Goal: Transaction & Acquisition: Purchase product/service

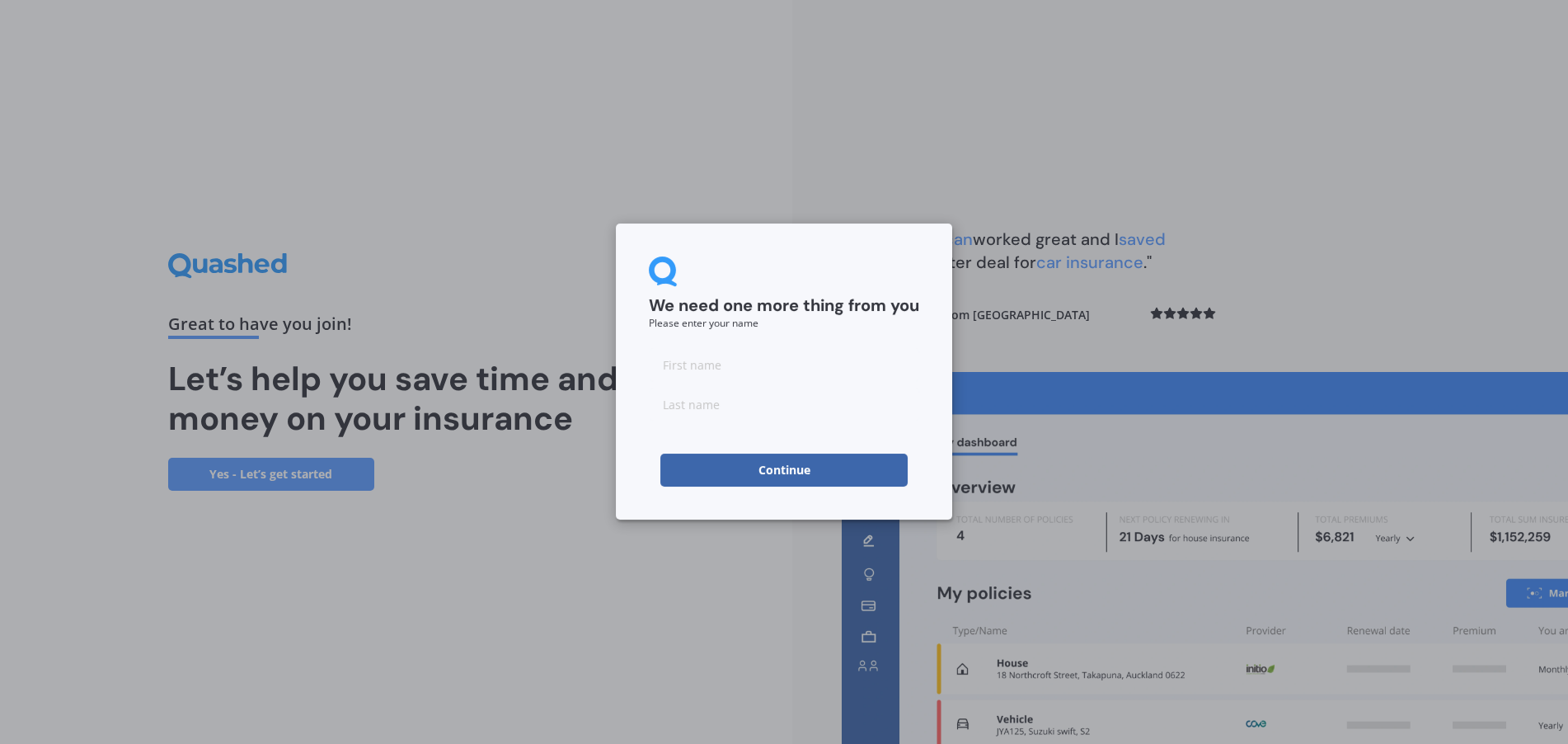
click at [701, 360] on input at bounding box center [784, 364] width 270 height 33
type input "[PERSON_NAME]"
click at [711, 405] on input at bounding box center [784, 404] width 270 height 33
type input "[PERSON_NAME]"
click at [788, 466] on button "Continue" at bounding box center [783, 469] width 247 height 33
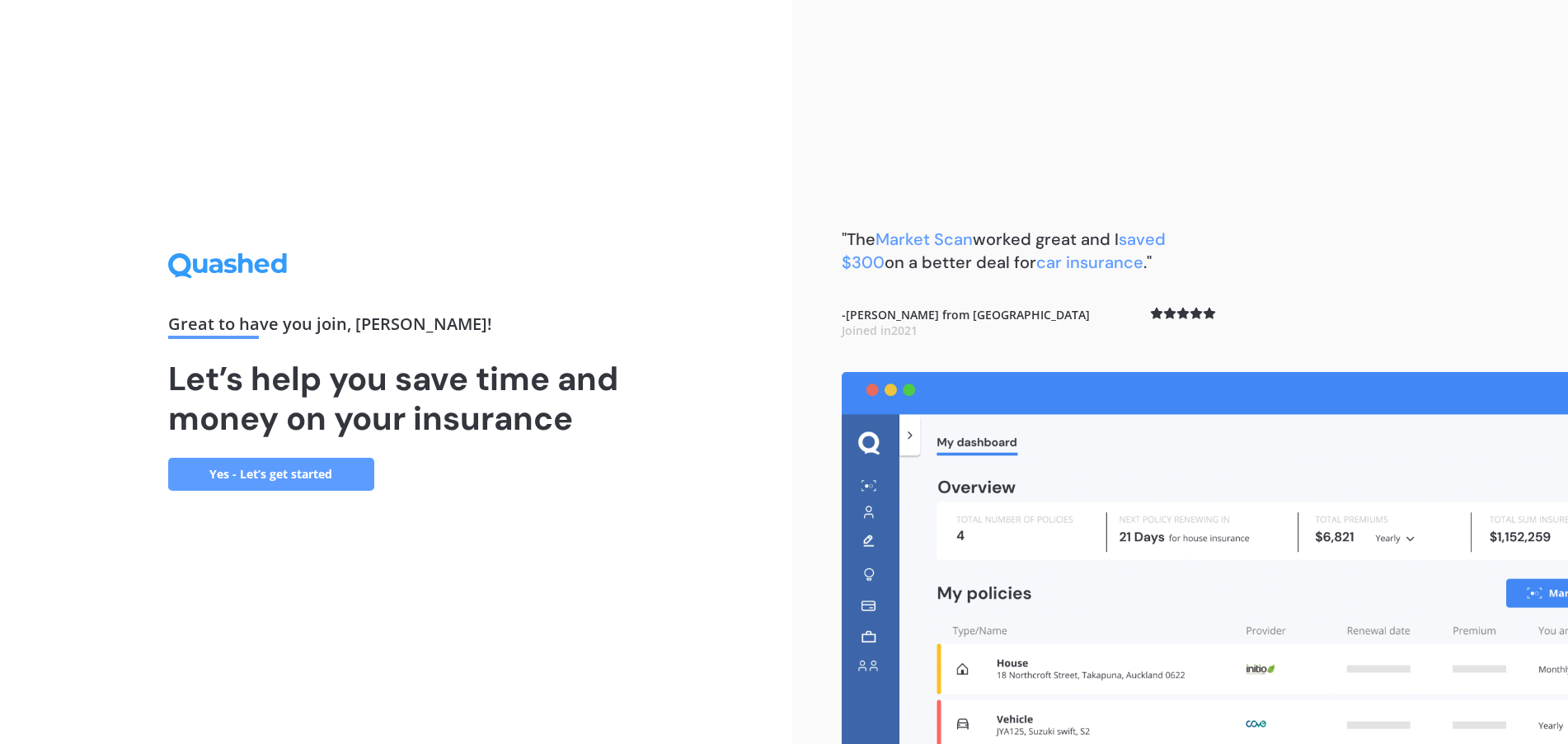
click at [273, 477] on link "Yes - Let’s get started" at bounding box center [270, 474] width 206 height 33
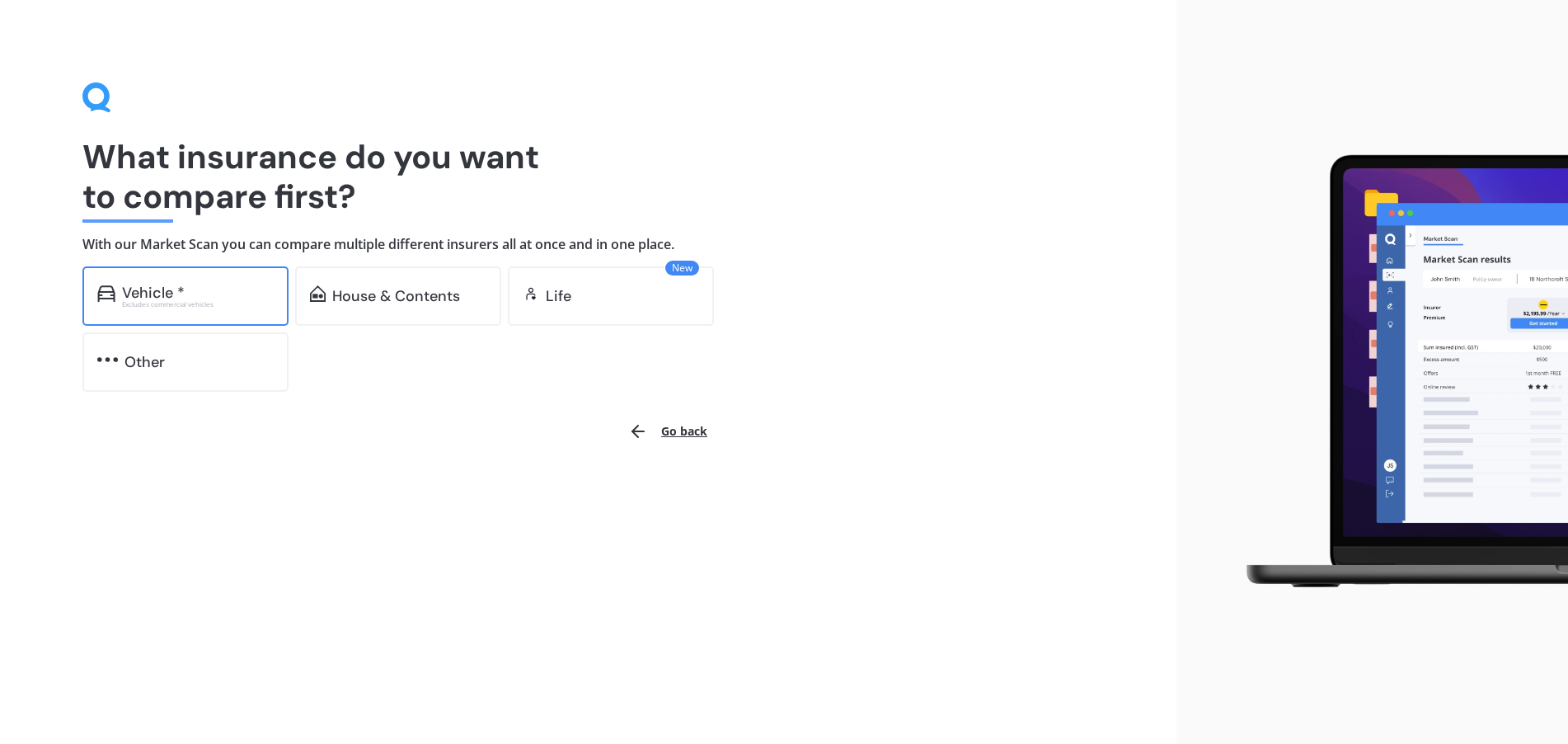
click at [235, 292] on div "Vehicle *" at bounding box center [198, 293] width 152 height 17
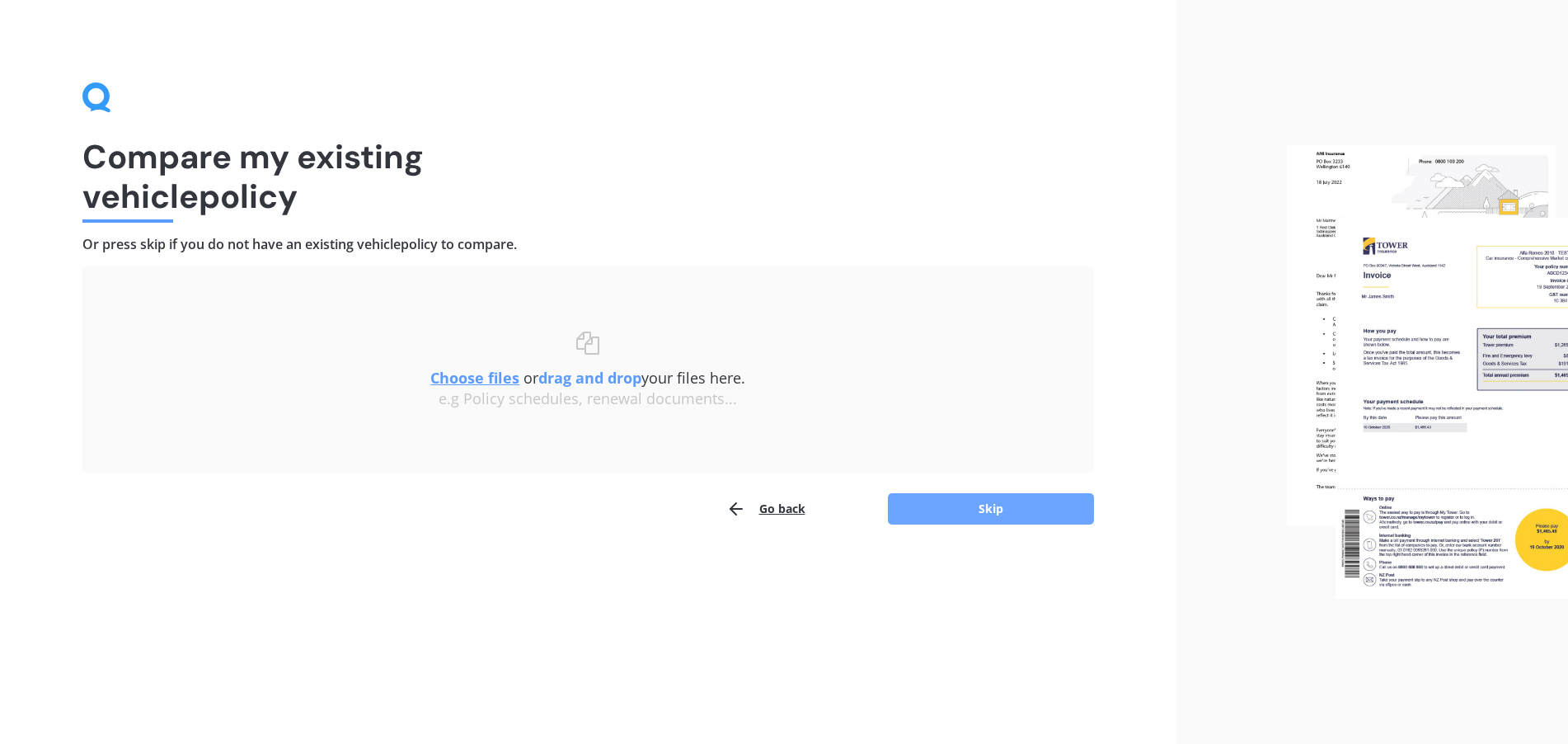
click at [1015, 507] on button "Skip" at bounding box center [990, 509] width 206 height 32
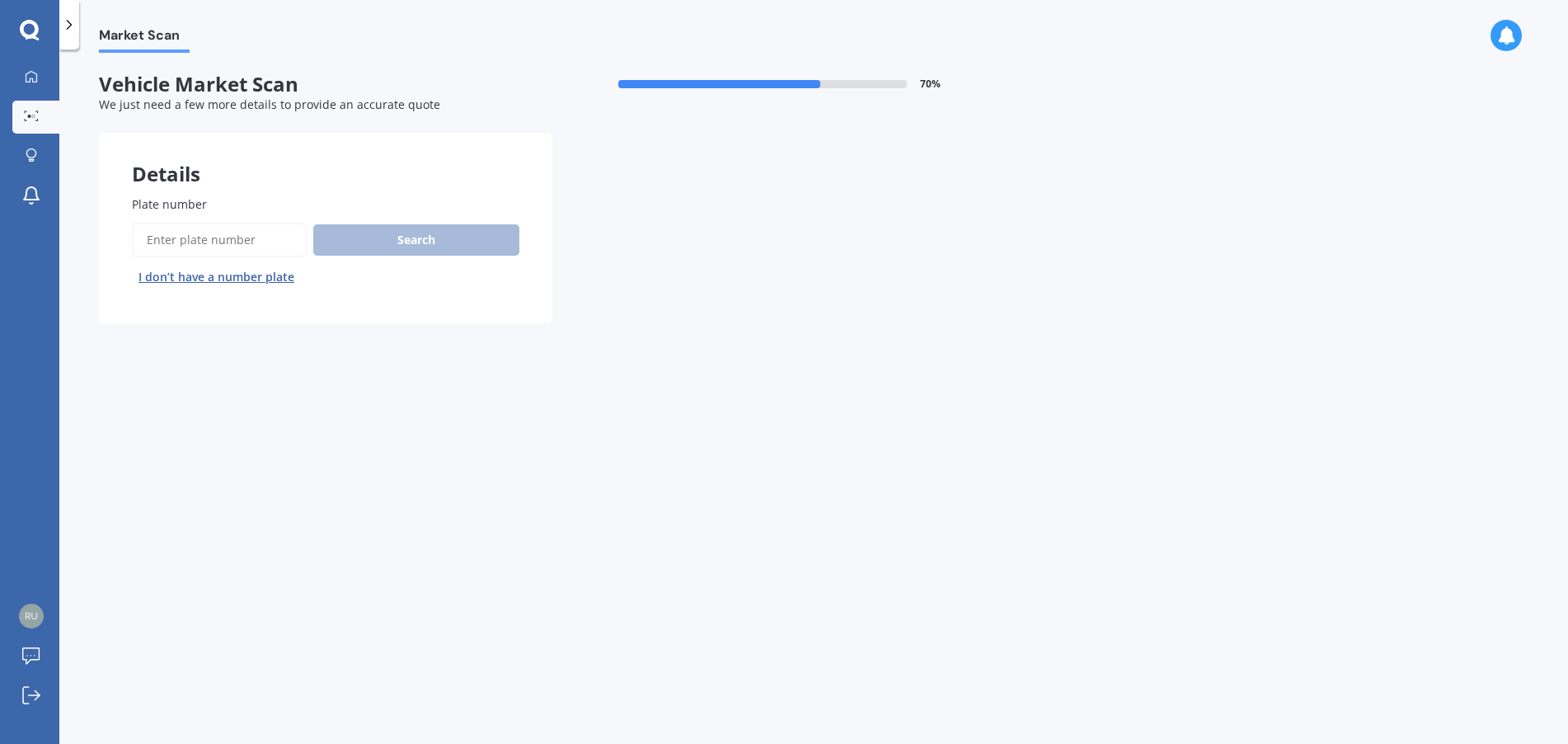
click at [245, 233] on input "Plate number" at bounding box center [218, 240] width 174 height 34
type input "mgk652"
click at [411, 244] on button "Search" at bounding box center [416, 241] width 206 height 32
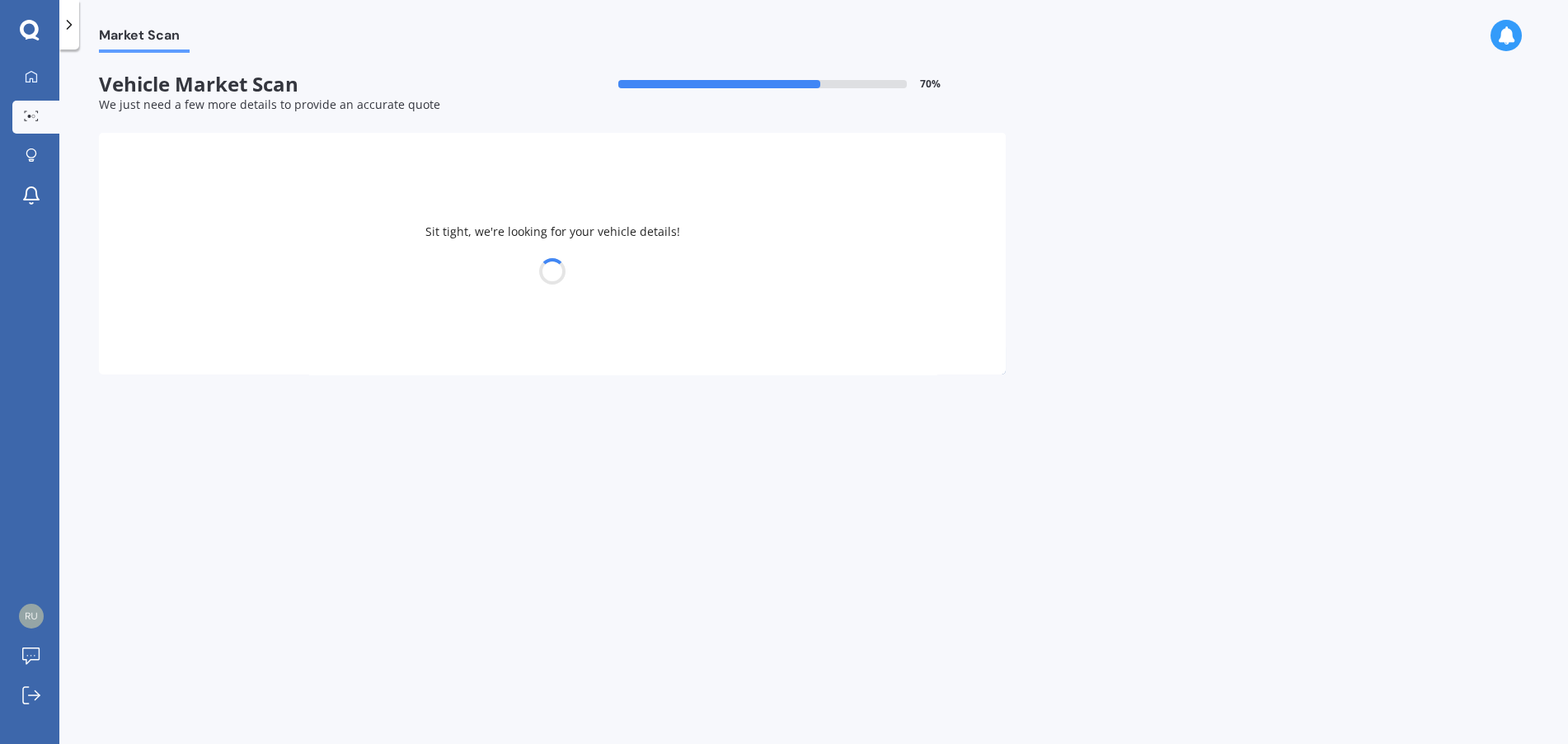
select select "MITSUBISHI"
select select "ASX"
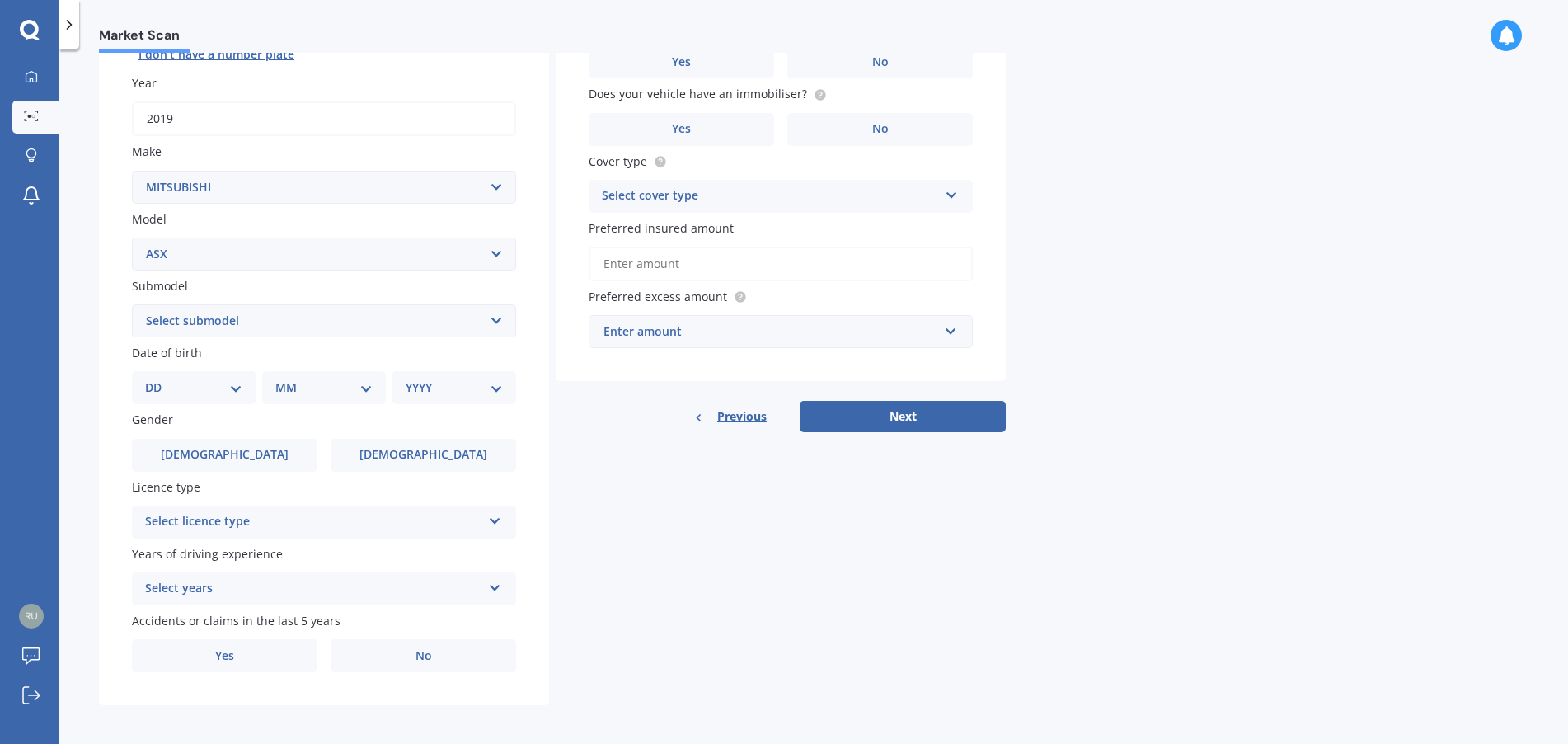
scroll to position [225, 0]
click at [203, 319] on select "Select submodel (All Other) BLK 2.0P/CVT Diesel LS Sport VRX petrol VRX turbo d…" at bounding box center [323, 318] width 384 height 33
select select "BLK 2.0P/CVT"
click at [131, 302] on select "Select submodel (All Other) BLK 2.0P/CVT Diesel LS Sport VRX petrol VRX turbo d…" at bounding box center [323, 318] width 384 height 33
click at [191, 386] on select "DD 01 02 03 04 05 06 07 08 09 10 11 12 13 14 15 16 17 18 19 20 21 22 23 24 25 2…" at bounding box center [194, 384] width 97 height 18
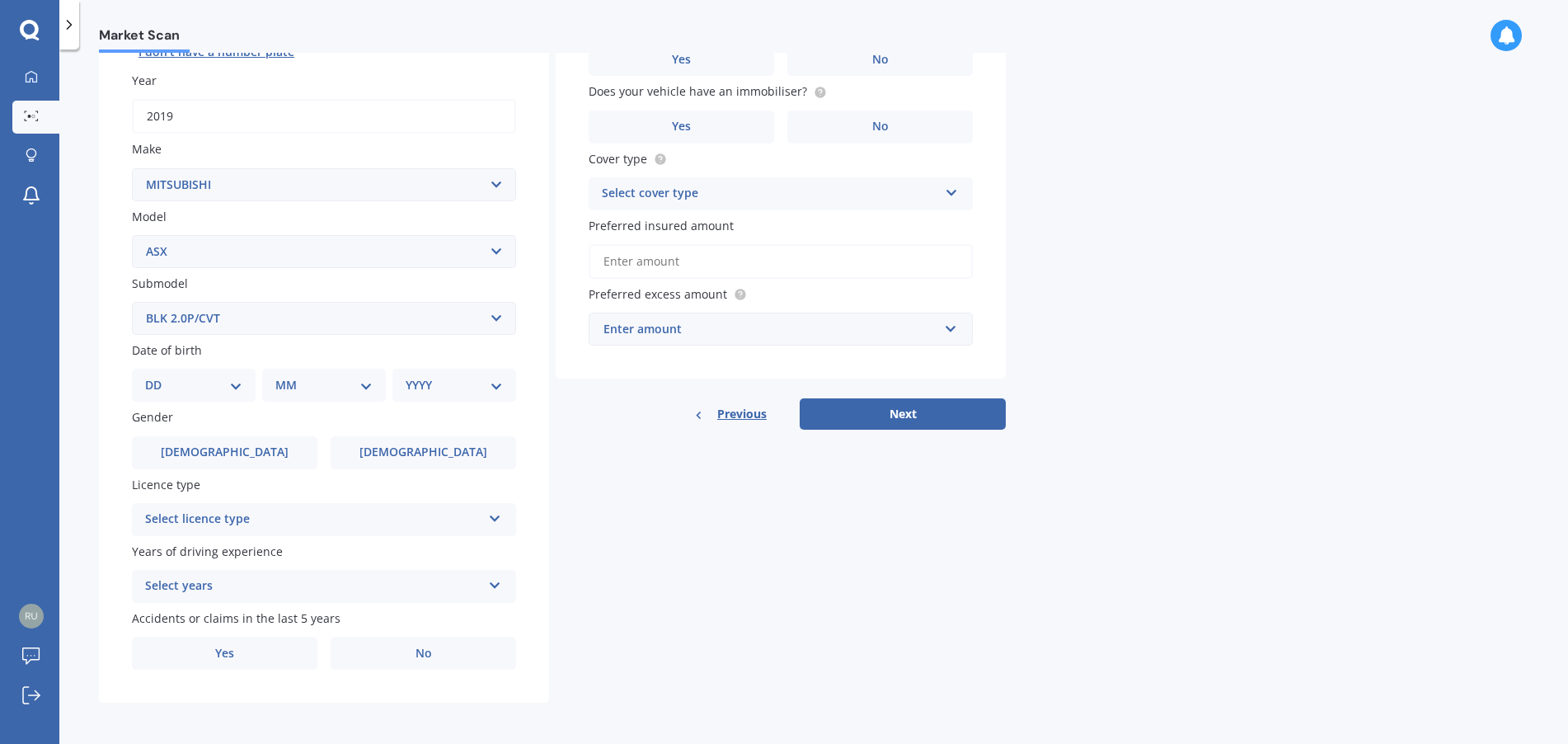
click at [191, 386] on select "DD 01 02 03 04 05 06 07 08 09 10 11 12 13 14 15 16 17 18 19 20 21 22 23 24 25 2…" at bounding box center [194, 384] width 97 height 18
select select "28"
click at [158, 376] on select "DD 01 02 03 04 05 06 07 08 09 10 11 12 13 14 15 16 17 18 19 20 21 22 23 24 25 2…" at bounding box center [194, 384] width 97 height 18
click at [326, 379] on select "MM 01 02 03 04 05 06 07 08 09 10 11 12" at bounding box center [326, 384] width 90 height 18
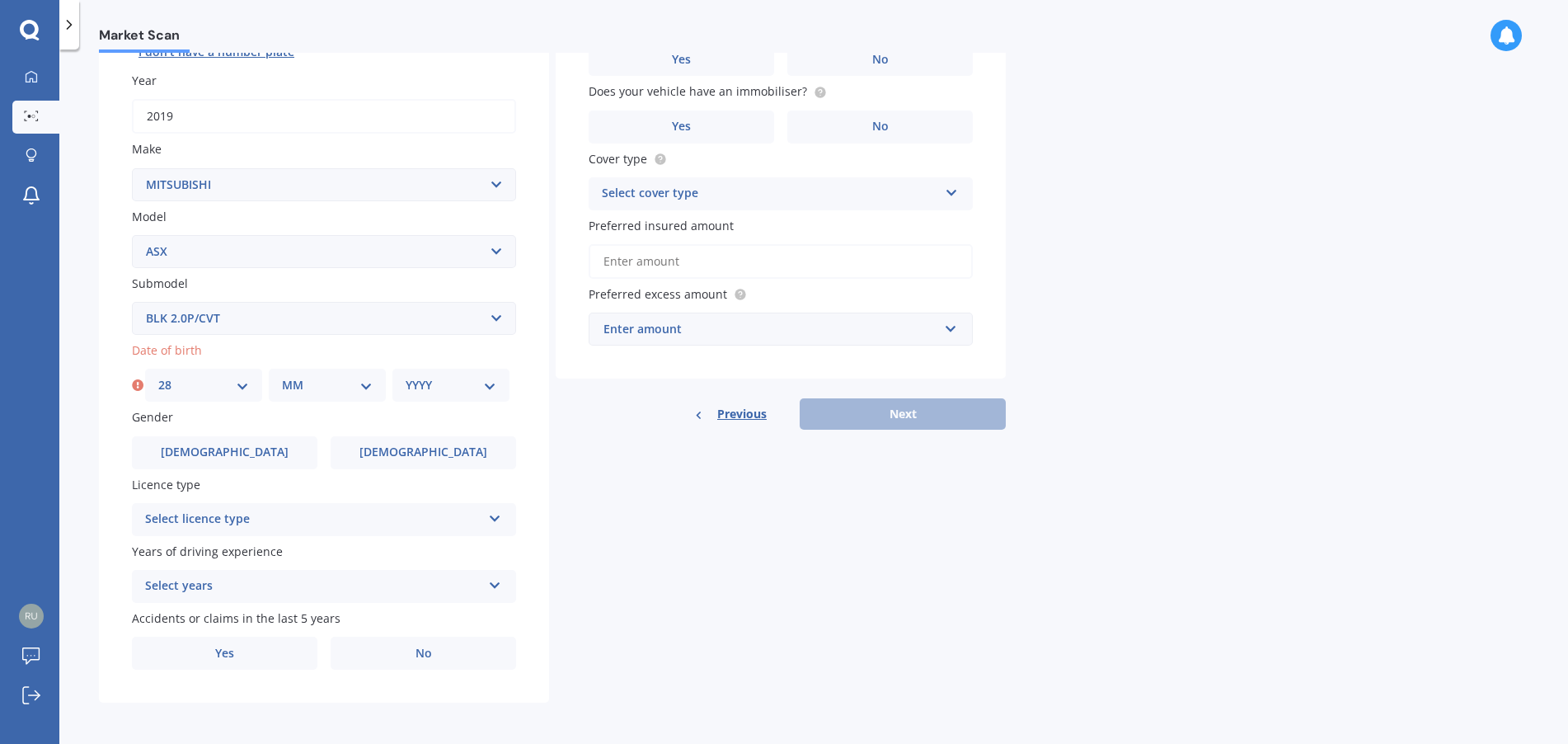
select select "05"
click at [282, 376] on select "MM 01 02 03 04 05 06 07 08 09 10 11 12" at bounding box center [326, 384] width 90 height 18
click at [438, 369] on div "YYYY 2025 2024 2023 2022 2021 2020 2019 2018 2017 2016 2015 2014 2013 2012 2011…" at bounding box center [451, 384] width 117 height 33
click at [445, 399] on div "YYYY 2025 2024 2023 2022 2021 2020 2019 2018 2017 2016 2015 2014 2013 2012 2011…" at bounding box center [451, 384] width 117 height 33
click at [455, 379] on select "YYYY 2025 2024 2023 2022 2021 2020 2019 2018 2017 2016 2015 2014 2013 2012 2011…" at bounding box center [450, 384] width 90 height 18
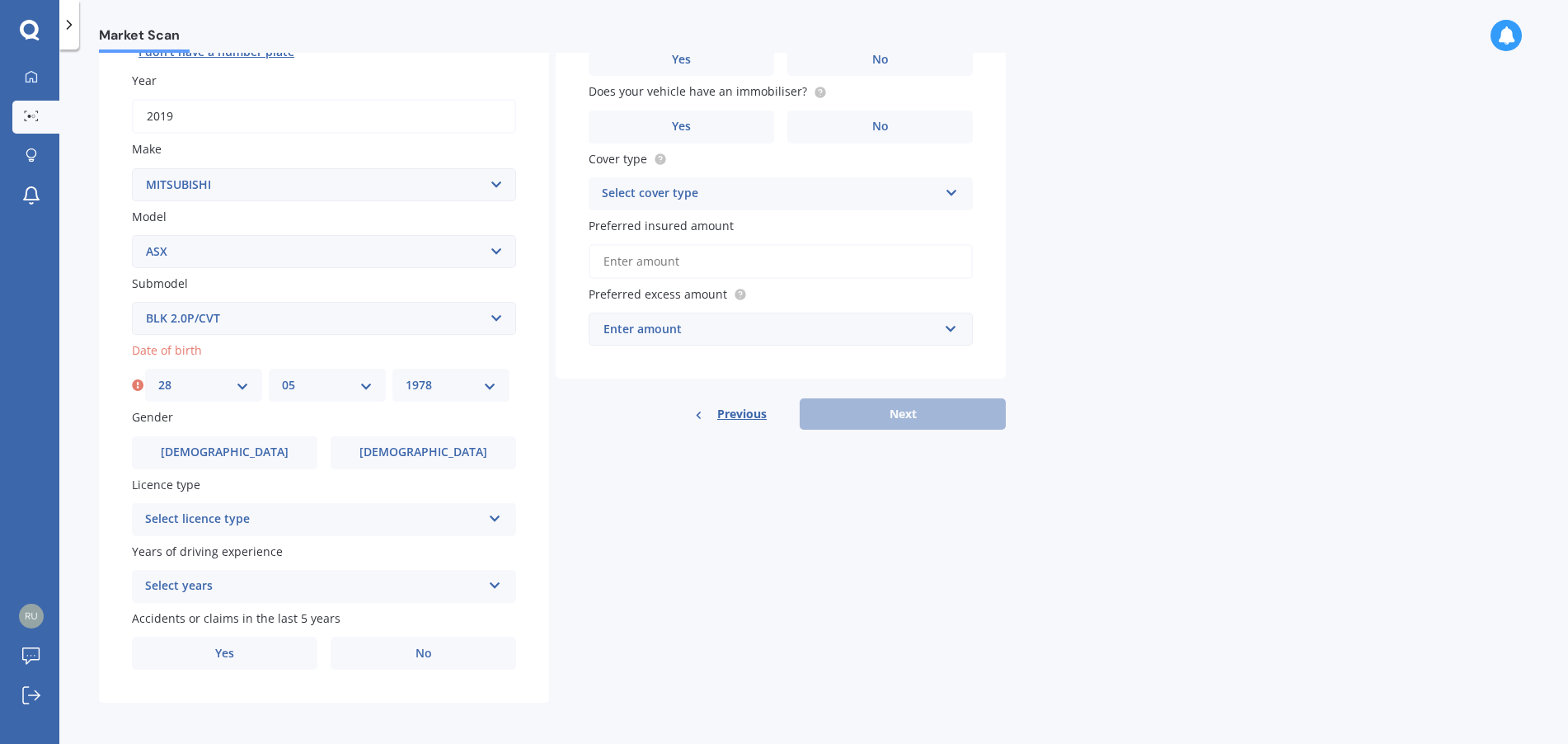
click at [406, 376] on select "YYYY 2025 2024 2023 2022 2021 2020 2019 2018 2017 2016 2015 2014 2013 2012 2011…" at bounding box center [450, 384] width 90 height 18
click at [460, 392] on select "YYYY 2025 2024 2023 2022 2021 2020 2019 2018 2017 2016 2015 2014 2013 2012 2011…" at bounding box center [454, 384] width 97 height 18
select select "1980"
click at [406, 376] on select "YYYY 2025 2024 2023 2022 2021 2020 2019 2018 2017 2016 2015 2014 2013 2012 2011…" at bounding box center [454, 384] width 97 height 18
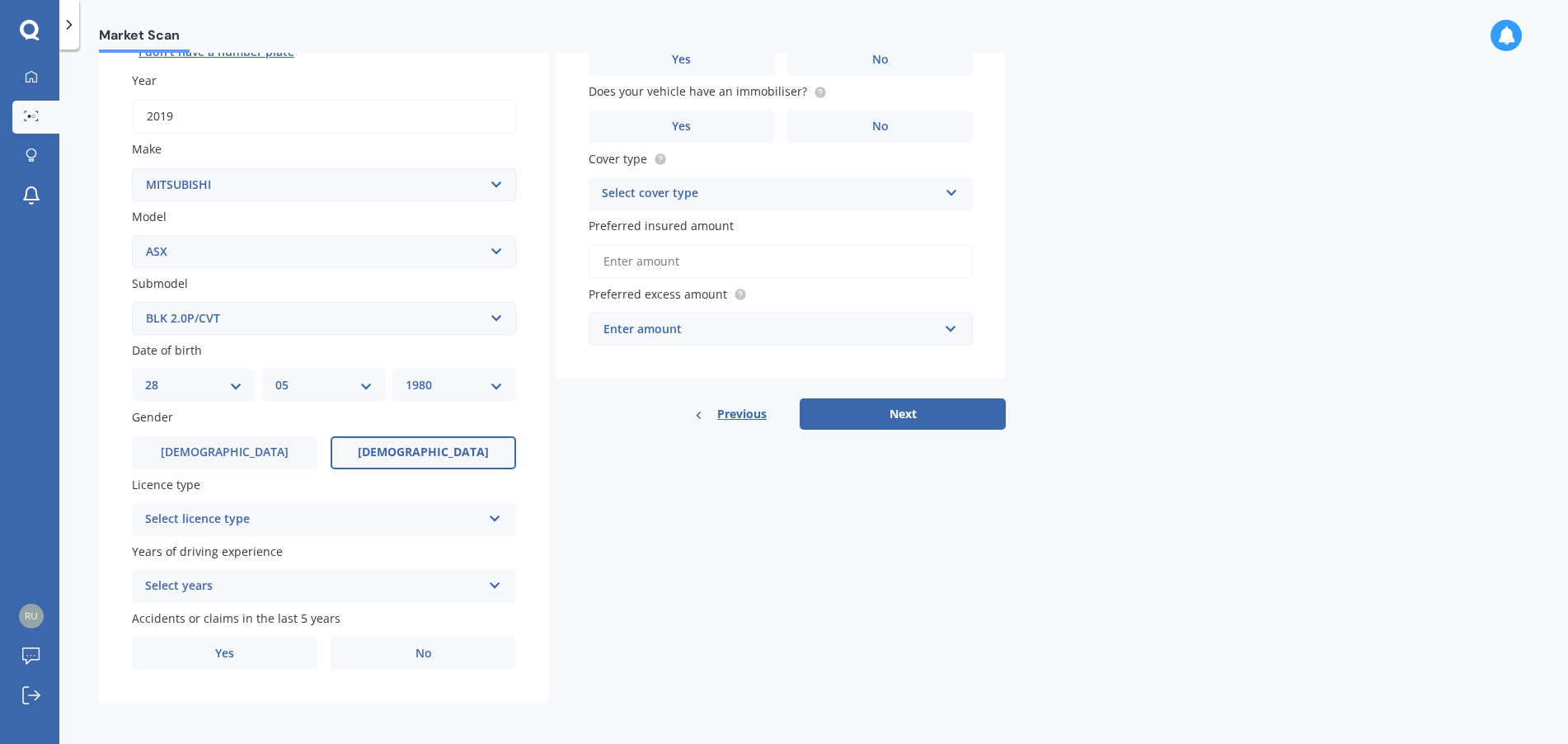
click at [398, 444] on label "[DEMOGRAPHIC_DATA]" at bounding box center [423, 452] width 186 height 33
click at [0, 0] on input "[DEMOGRAPHIC_DATA]" at bounding box center [0, 0] width 0 height 0
click at [364, 509] on div "Select licence type" at bounding box center [313, 518] width 337 height 20
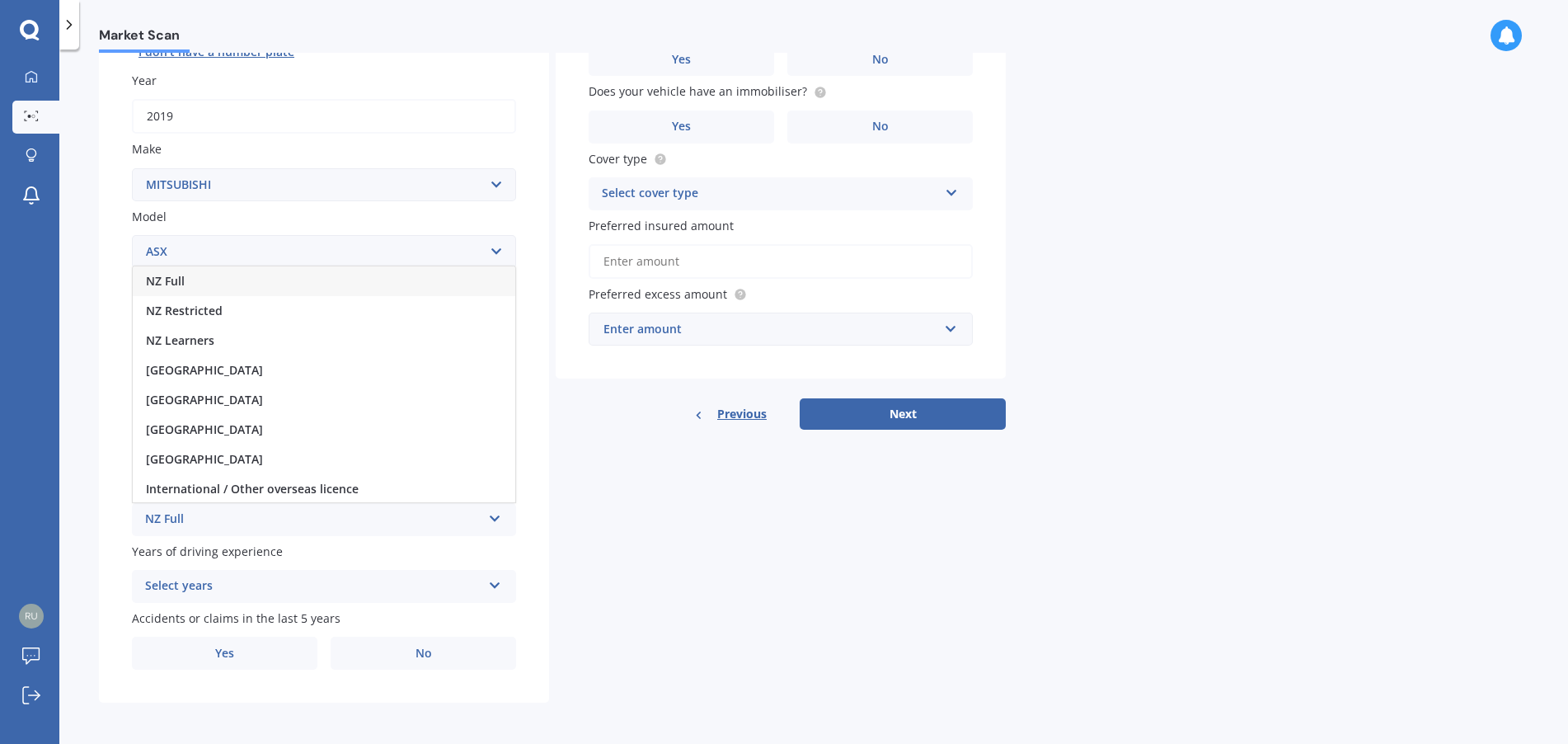
click at [193, 280] on div "NZ Full" at bounding box center [323, 282] width 382 height 30
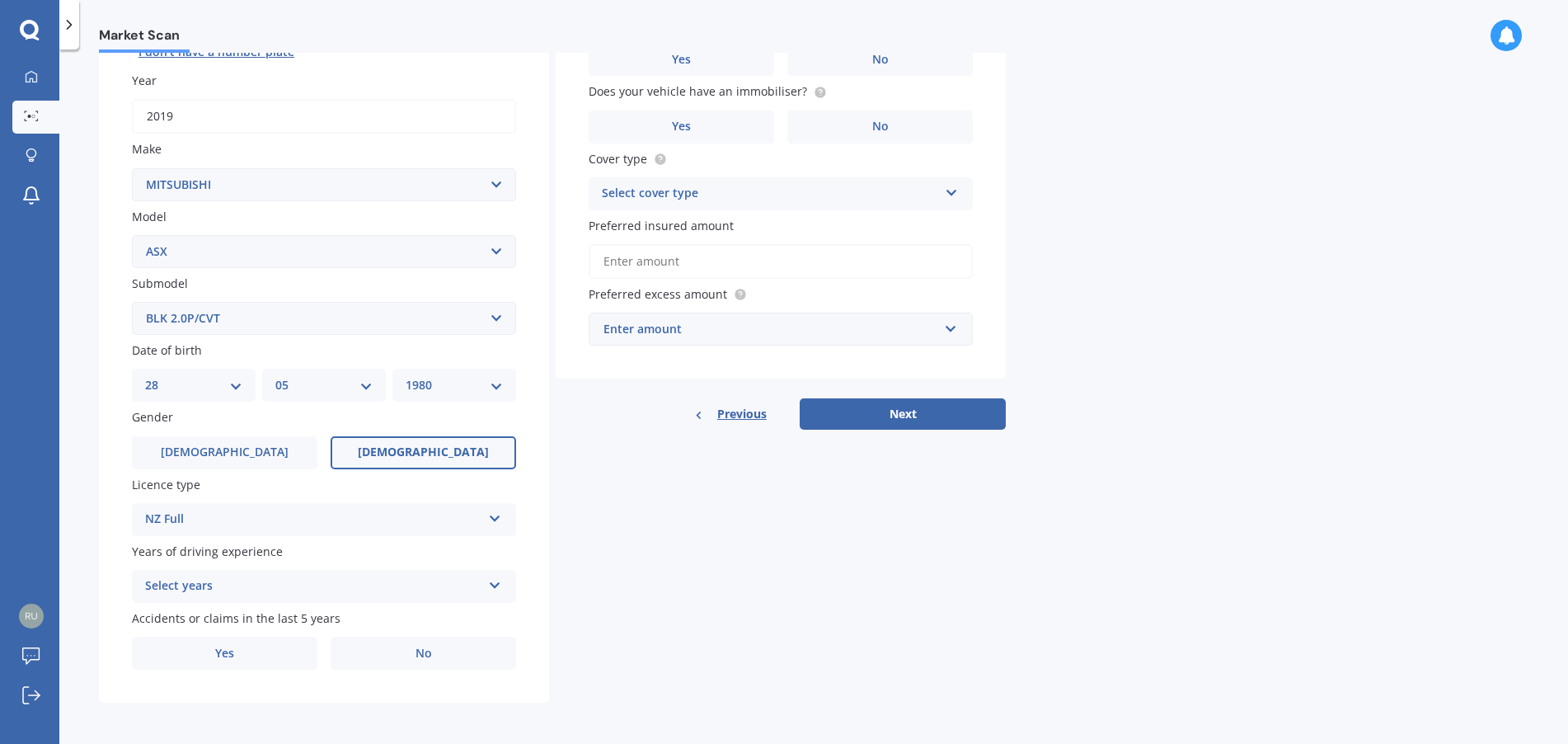
click at [249, 585] on div "Select years" at bounding box center [313, 586] width 337 height 20
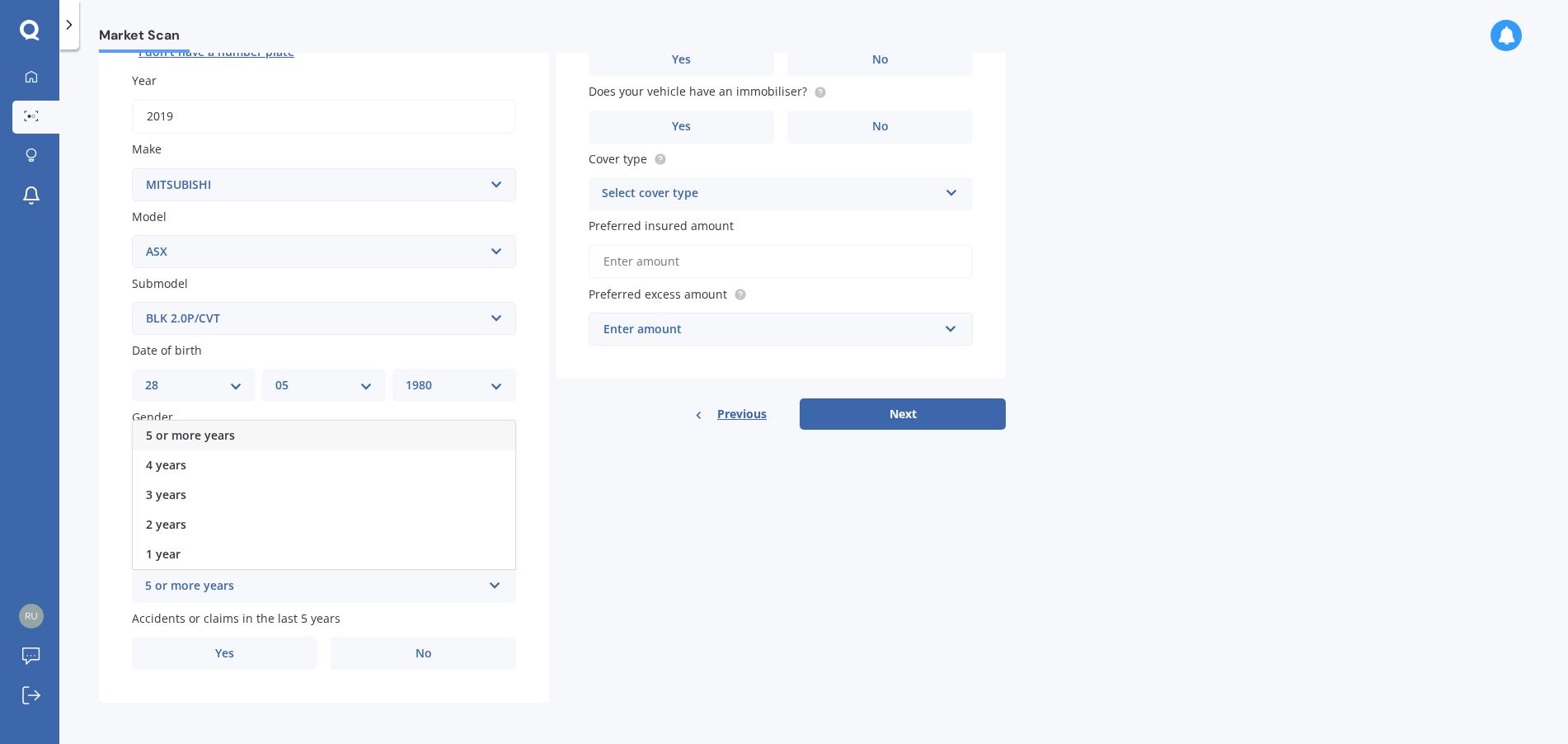
click at [231, 423] on div "5 or more years" at bounding box center [323, 435] width 382 height 30
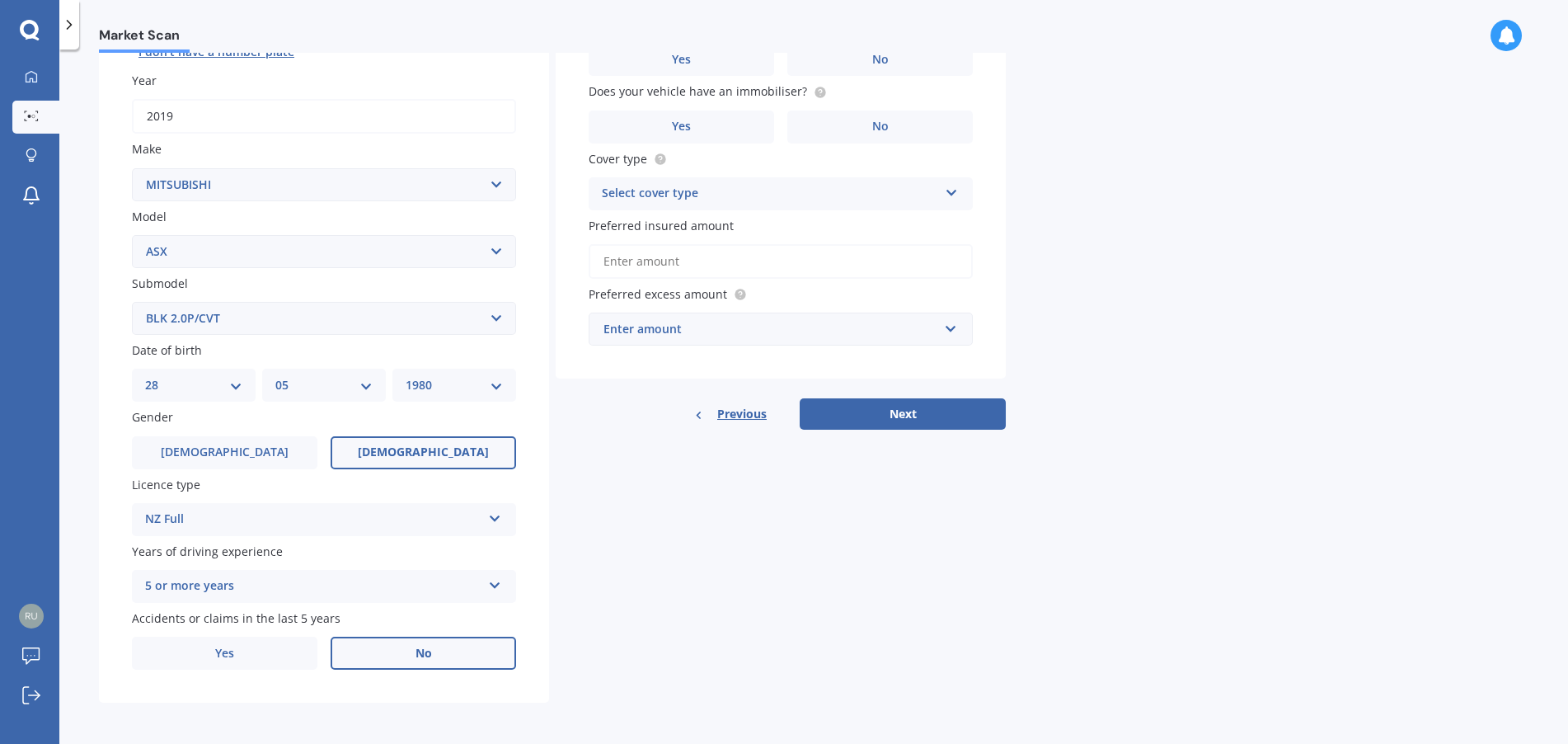
click at [382, 654] on label "No" at bounding box center [423, 653] width 186 height 33
click at [0, 0] on input "No" at bounding box center [0, 0] width 0 height 0
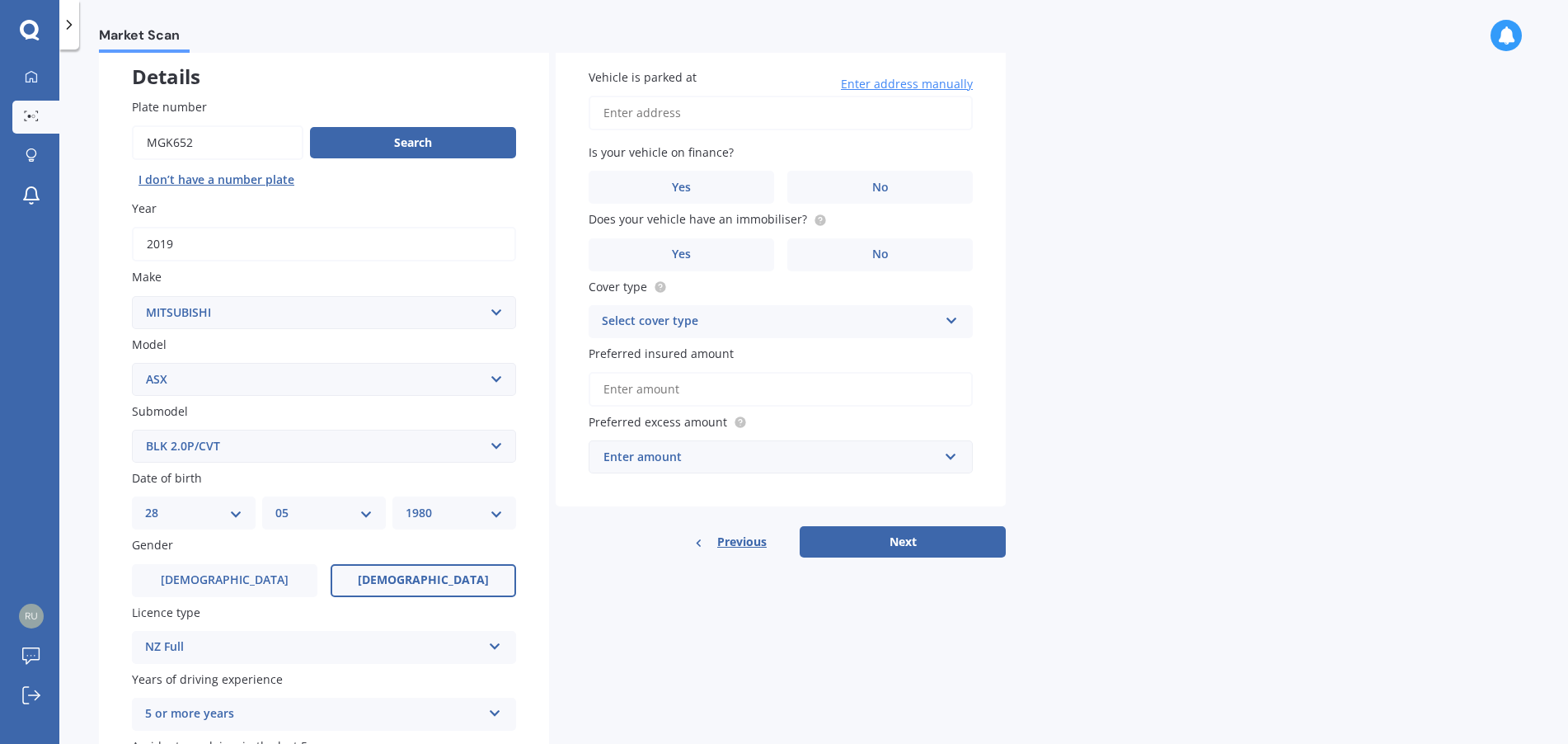
scroll to position [0, 0]
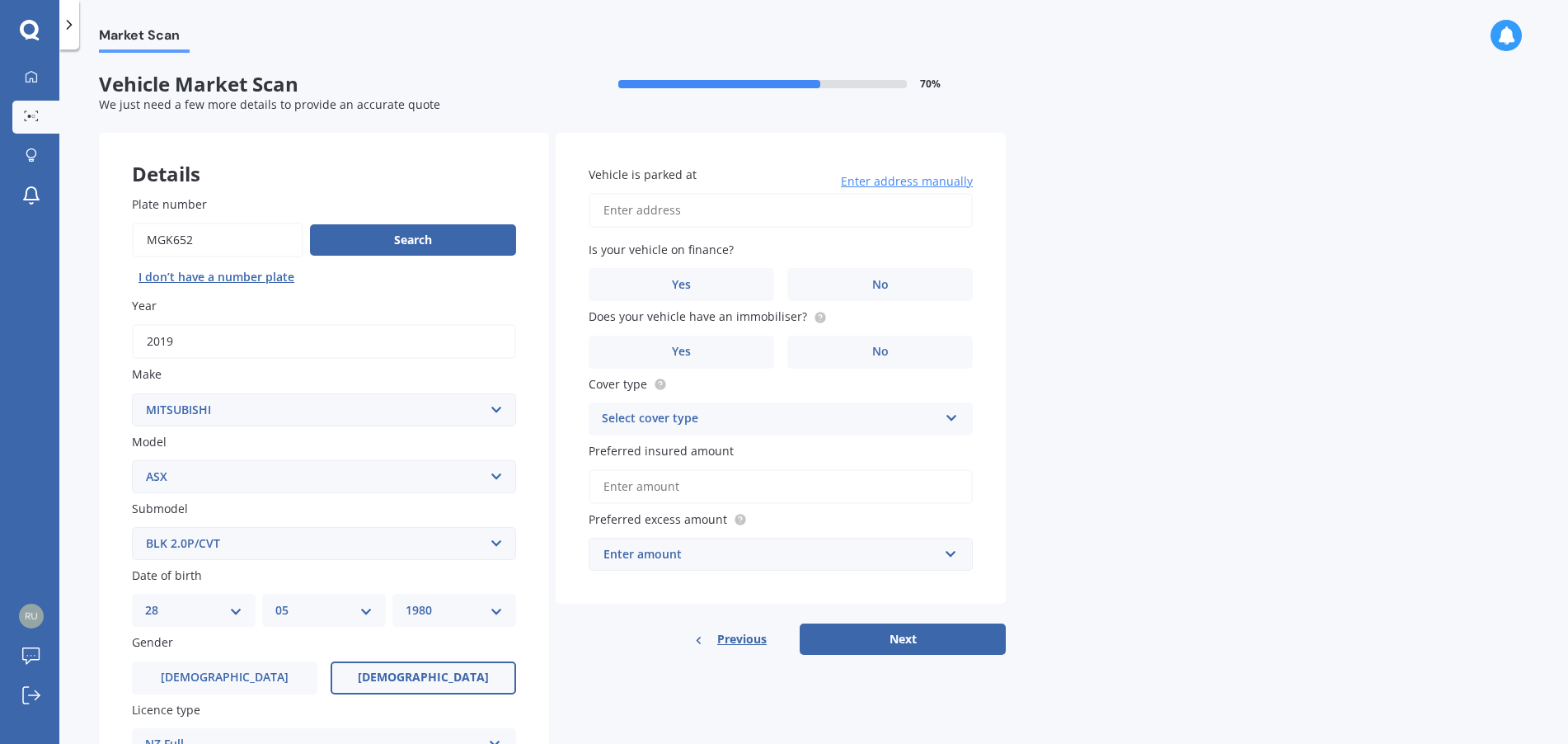
click at [721, 203] on input "Vehicle is parked at" at bounding box center [780, 210] width 384 height 34
type input "[STREET_ADDRESS]"
click at [844, 279] on label "No" at bounding box center [879, 283] width 186 height 33
click at [0, 0] on input "No" at bounding box center [0, 0] width 0 height 0
click at [732, 345] on label "Yes" at bounding box center [681, 351] width 186 height 33
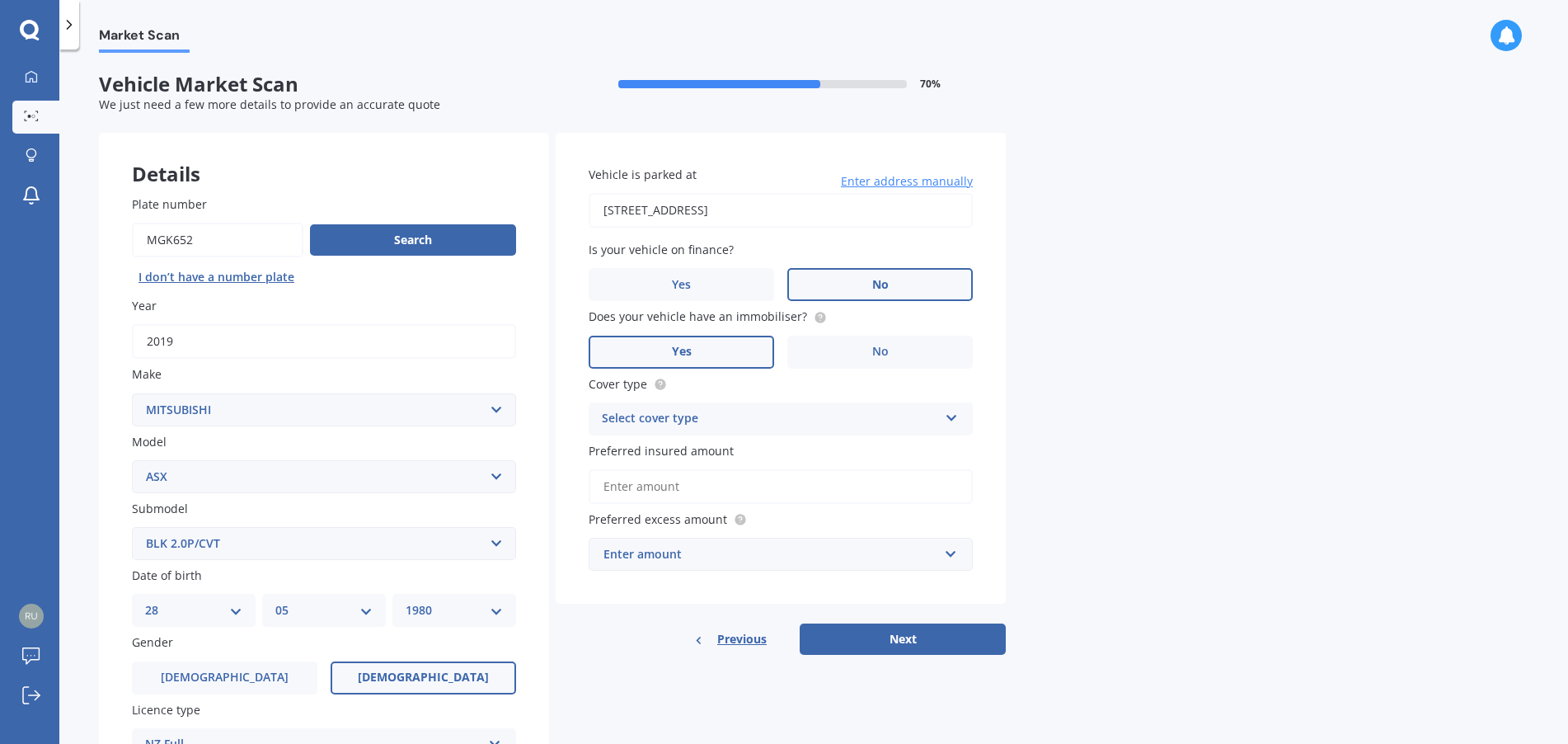
click at [0, 0] on input "Yes" at bounding box center [0, 0] width 0 height 0
click at [719, 421] on div "Select cover type" at bounding box center [769, 419] width 337 height 20
click at [712, 445] on div "Comprehensive" at bounding box center [780, 451] width 382 height 30
click at [708, 482] on input "Preferred insured amount" at bounding box center [780, 486] width 384 height 34
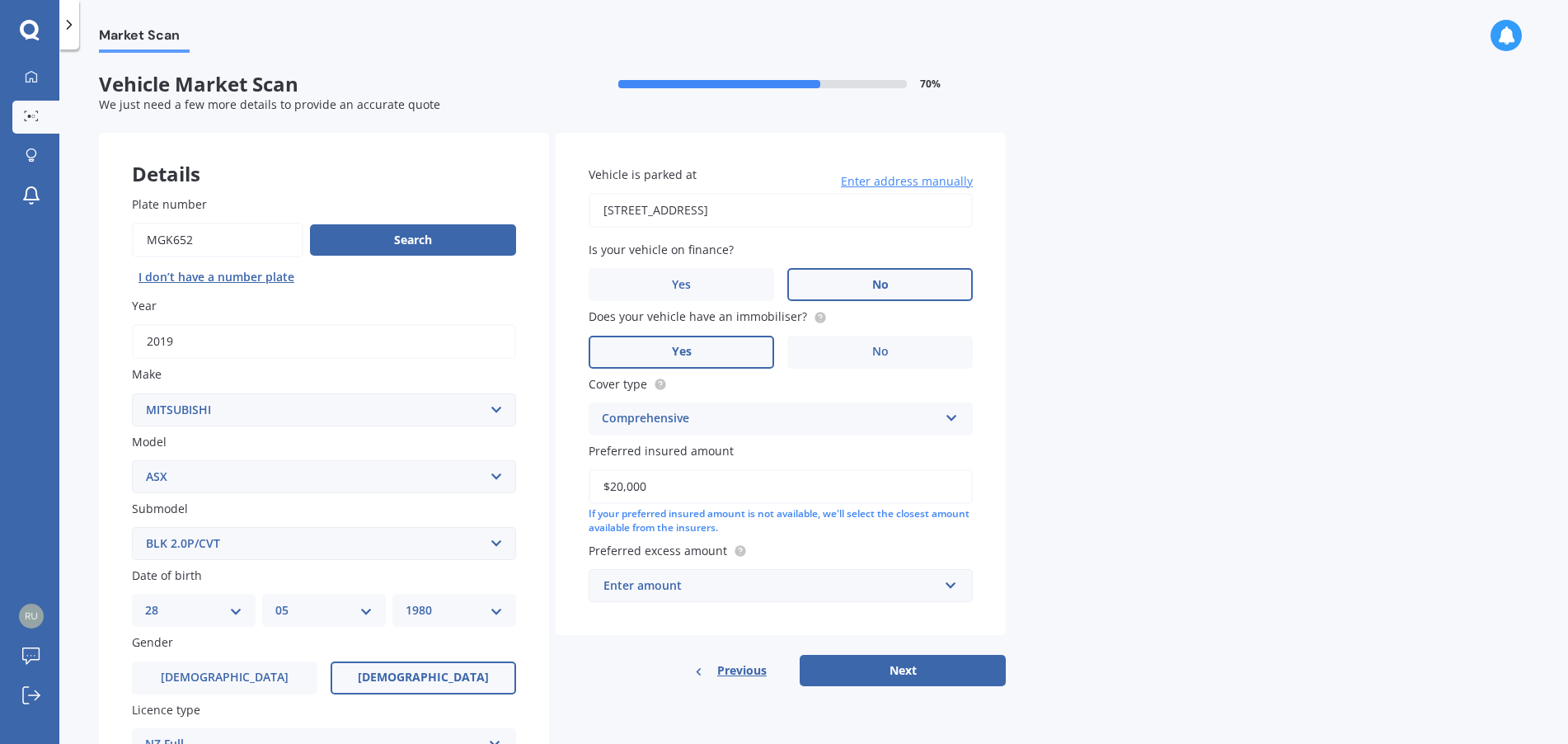
type input "$20,000"
click at [1190, 549] on div "Market Scan Vehicle Market Scan 70 % We just need a few more details to provide…" at bounding box center [814, 400] width 1508 height 695
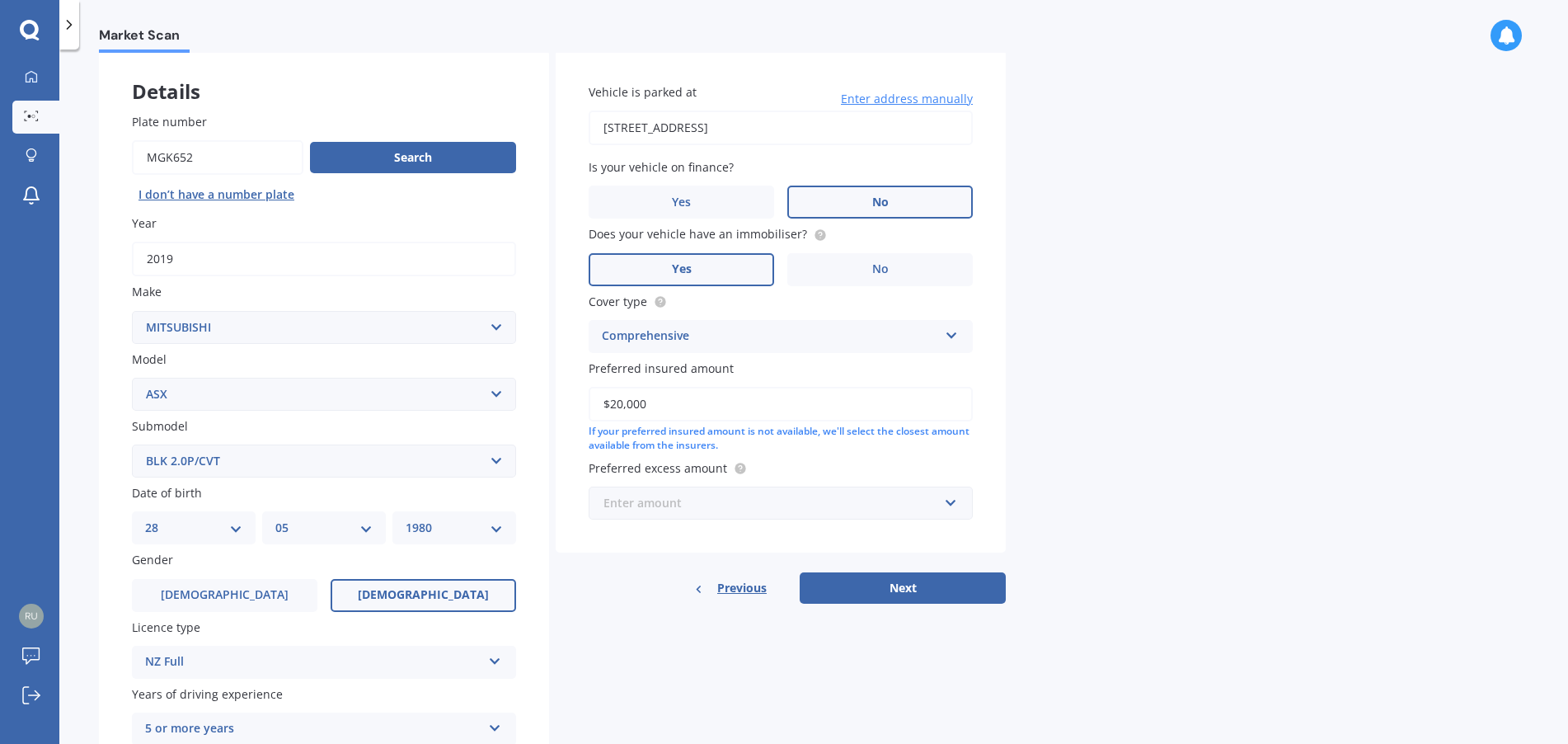
click at [957, 495] on input "text" at bounding box center [775, 503] width 369 height 32
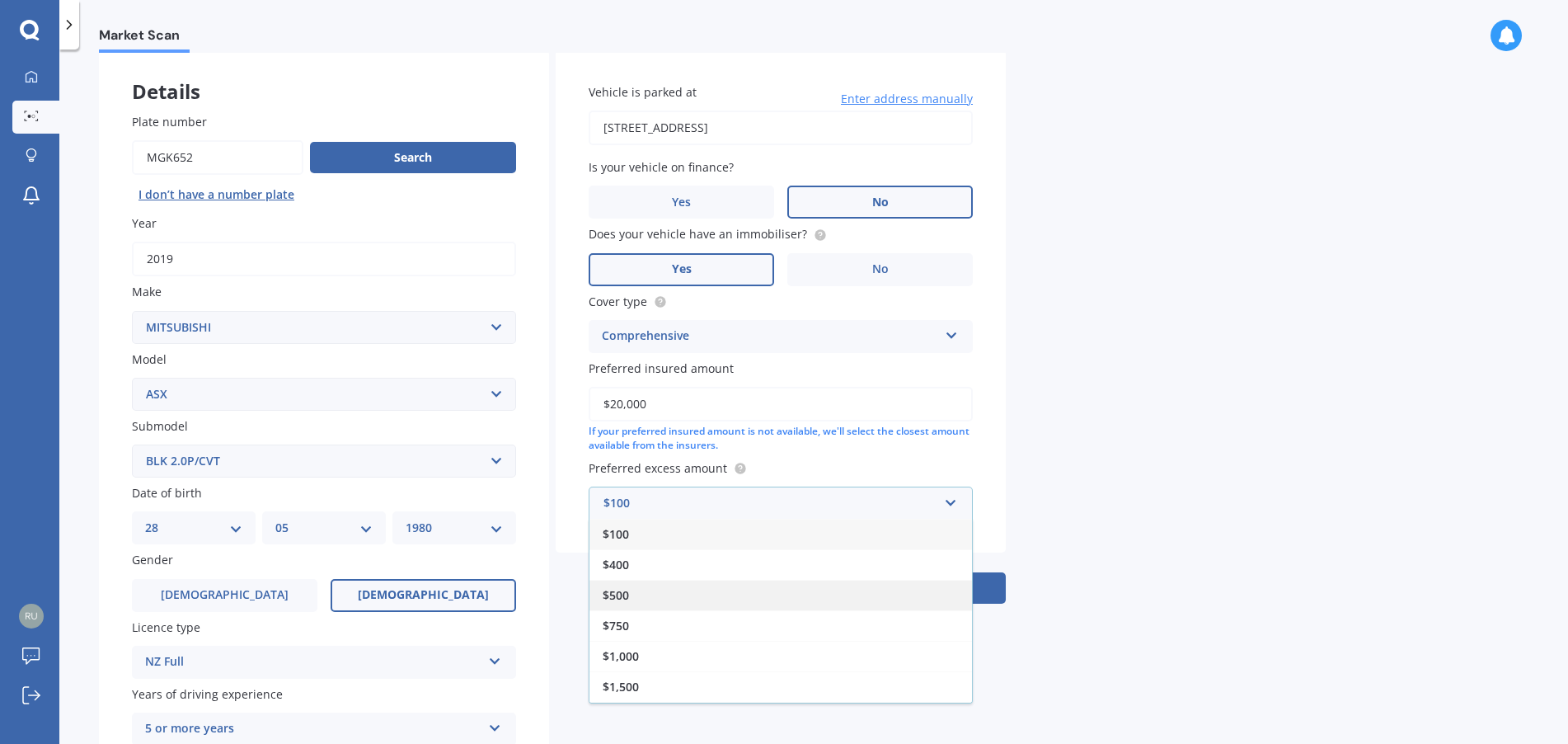
click at [640, 595] on div "$500" at bounding box center [780, 595] width 382 height 31
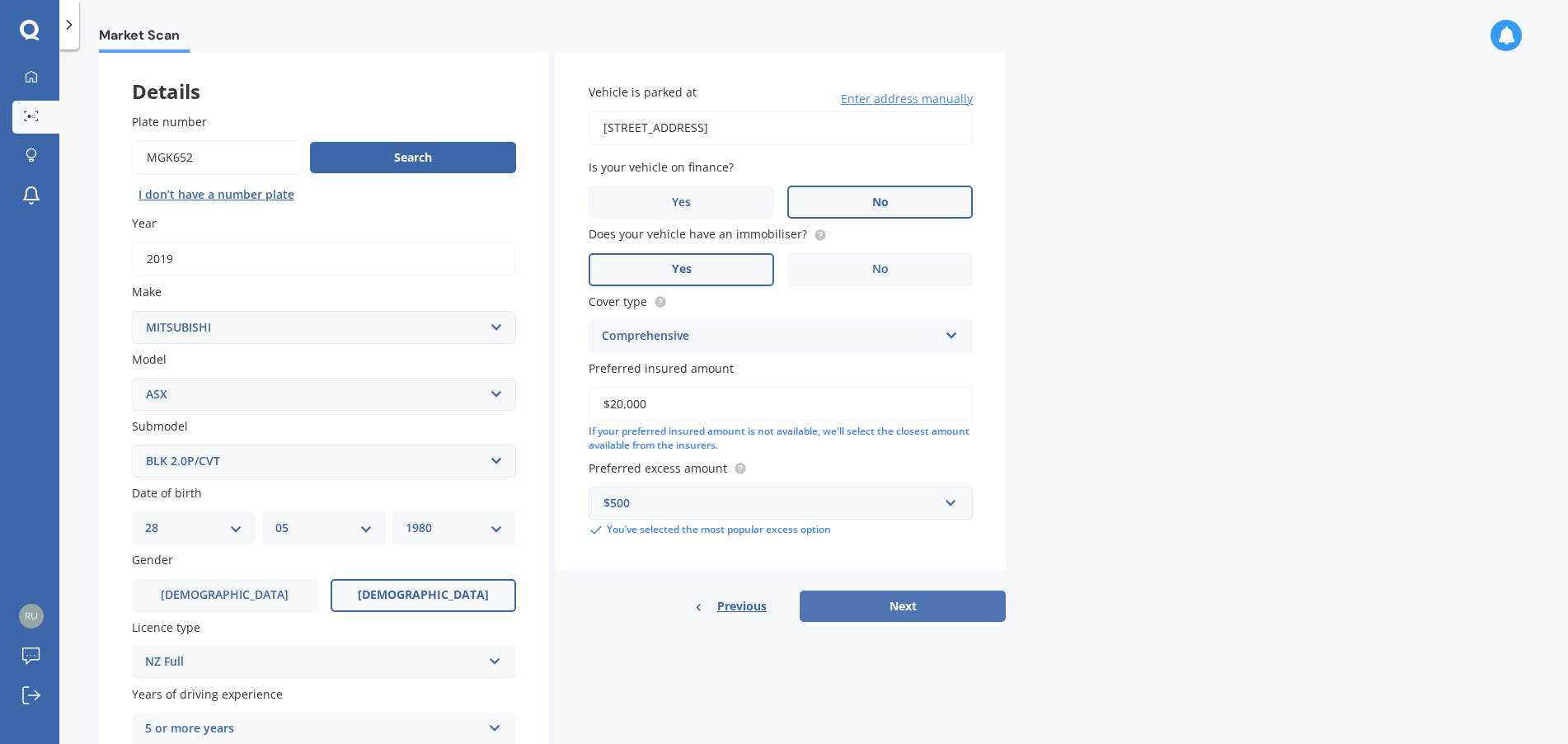
click at [933, 607] on button "Next" at bounding box center [902, 606] width 206 height 32
select select "28"
select select "05"
select select "1980"
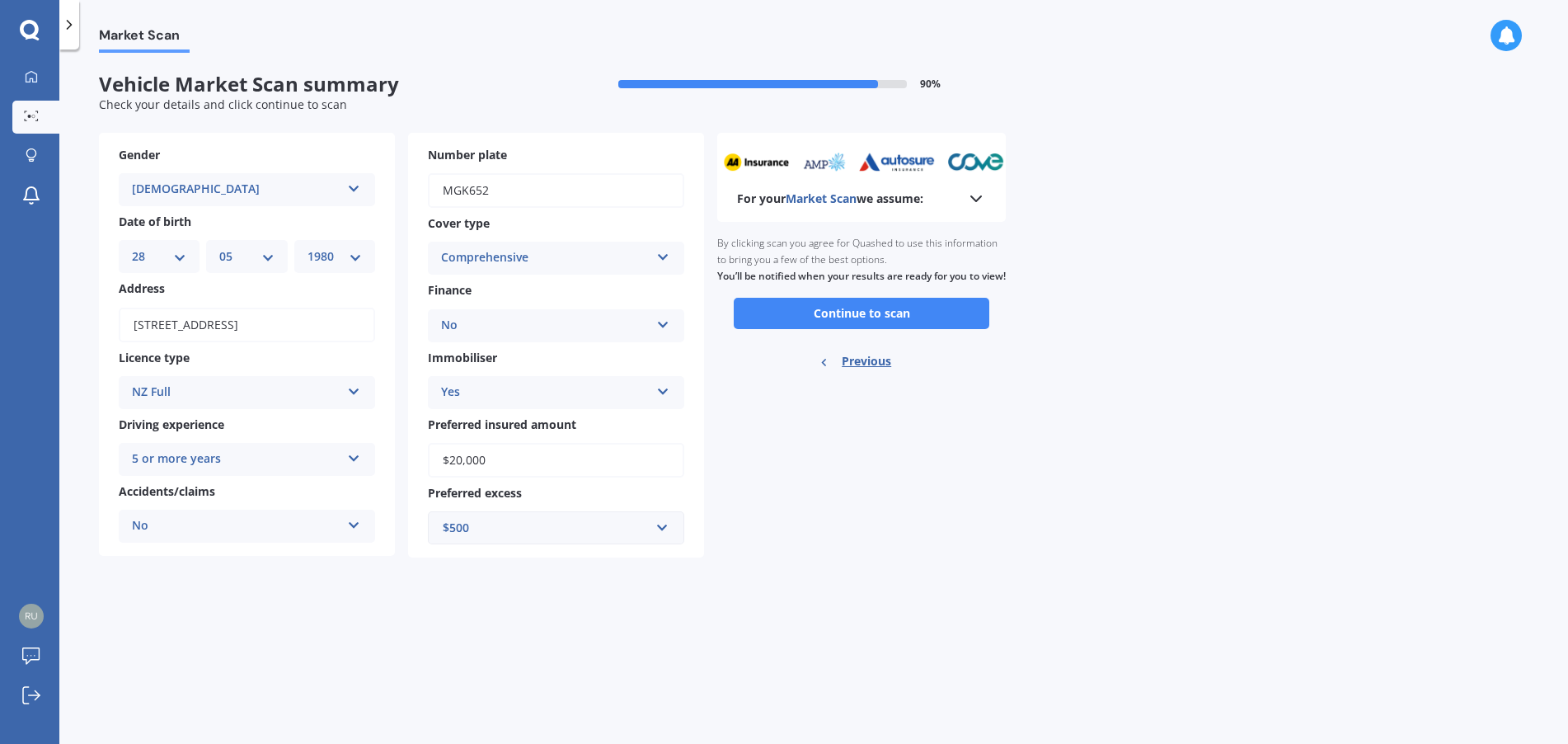
scroll to position [0, 0]
click at [871, 329] on button "Continue to scan" at bounding box center [861, 313] width 255 height 32
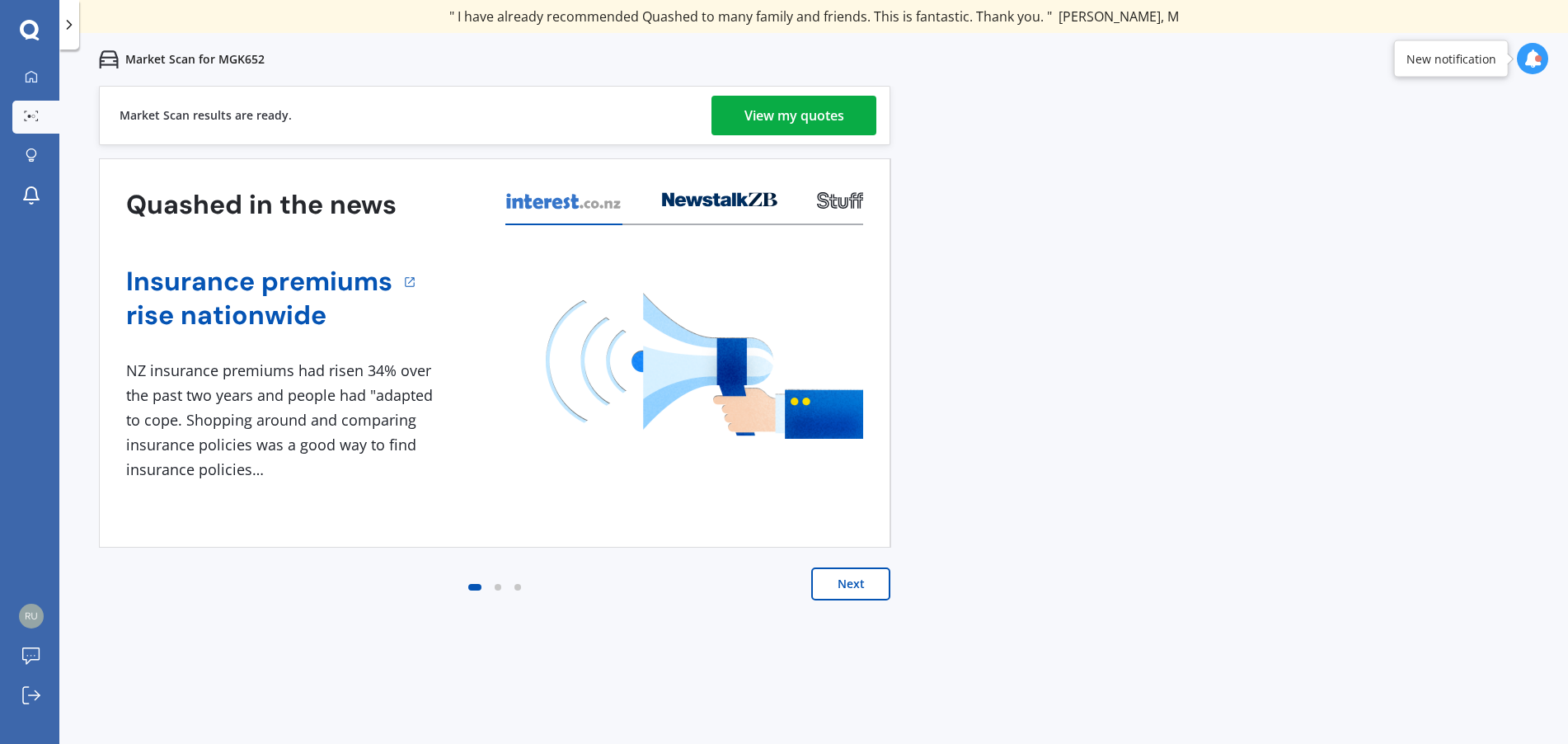
click at [860, 585] on button "Next" at bounding box center [850, 583] width 79 height 33
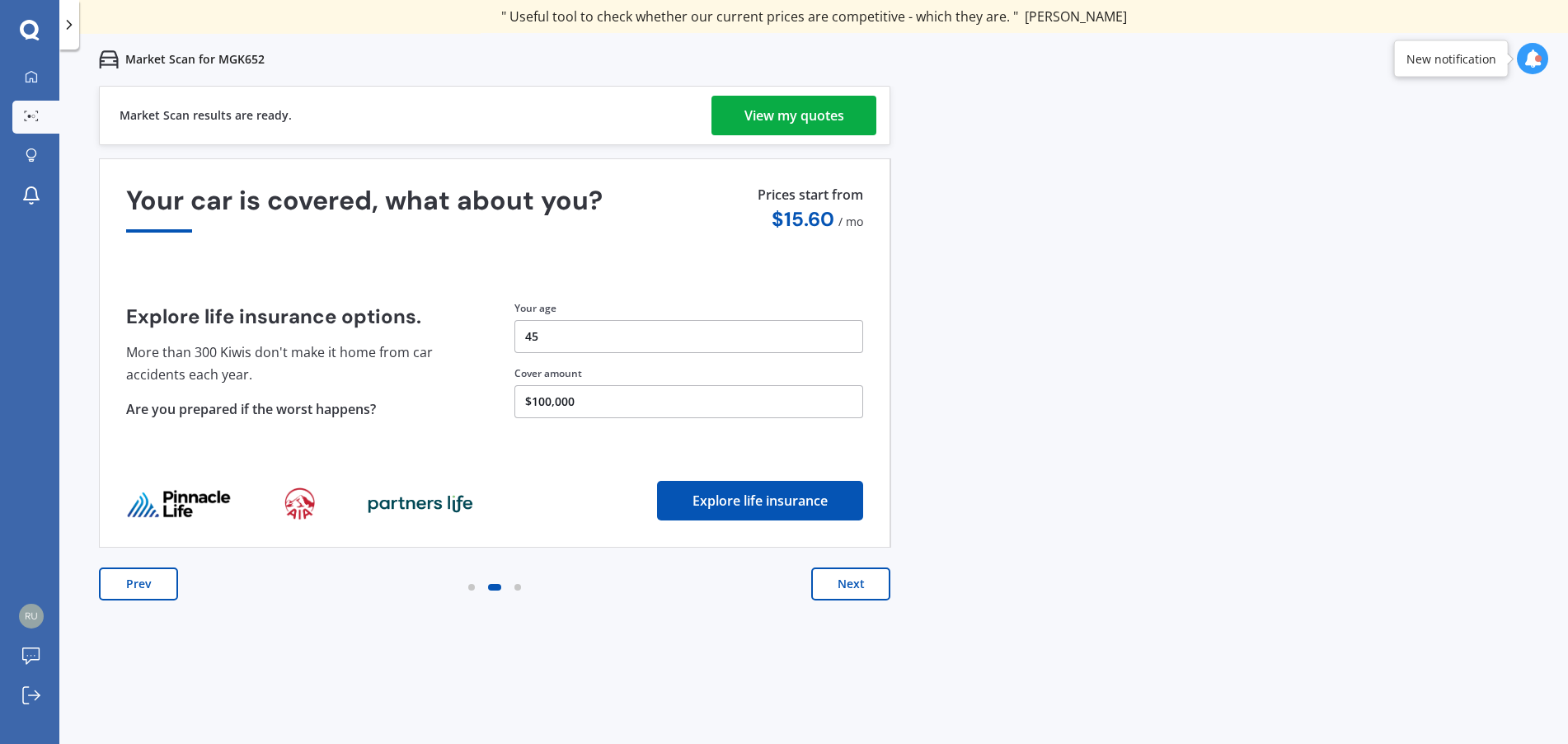
click at [770, 117] on div "View my quotes" at bounding box center [793, 116] width 100 height 39
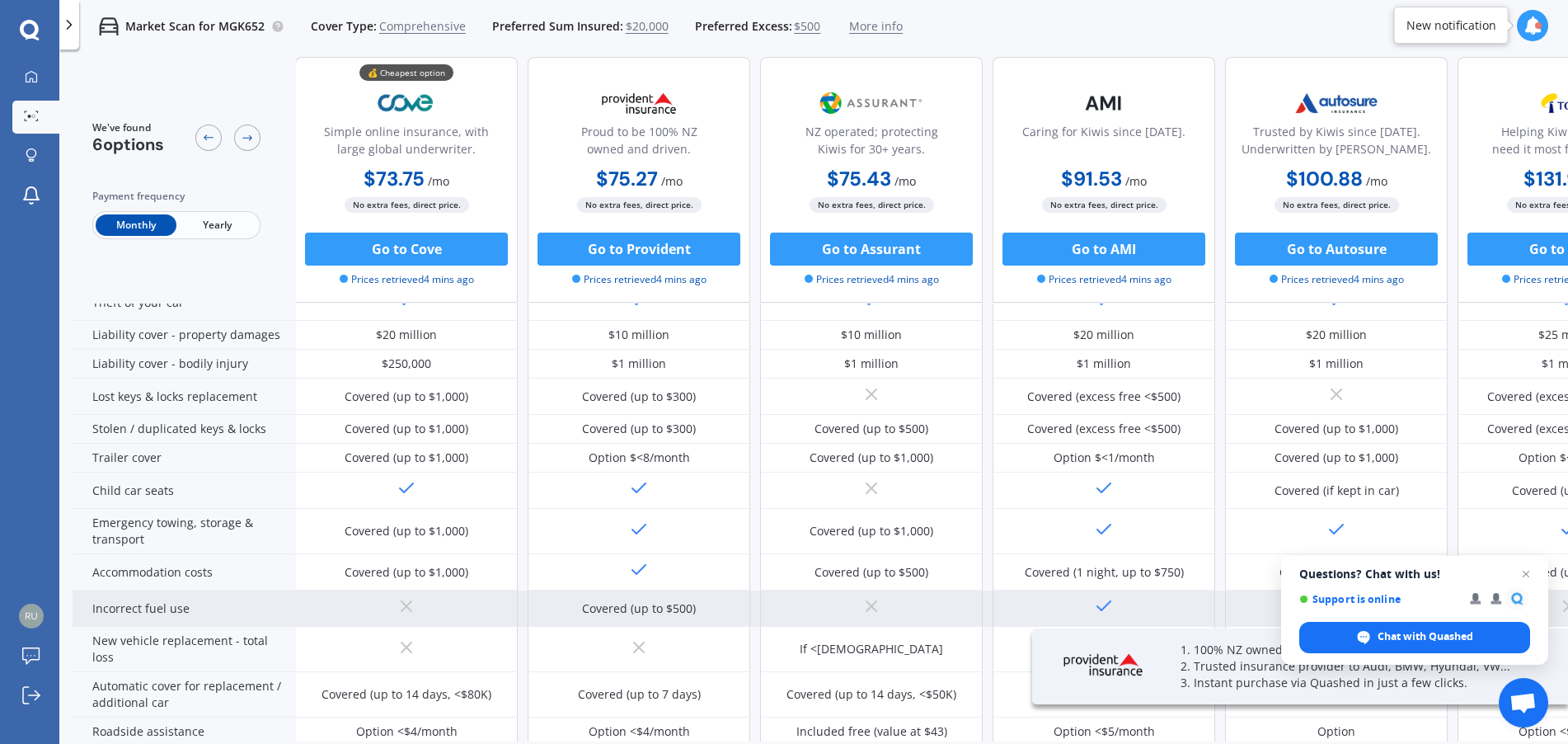
scroll to position [330, 0]
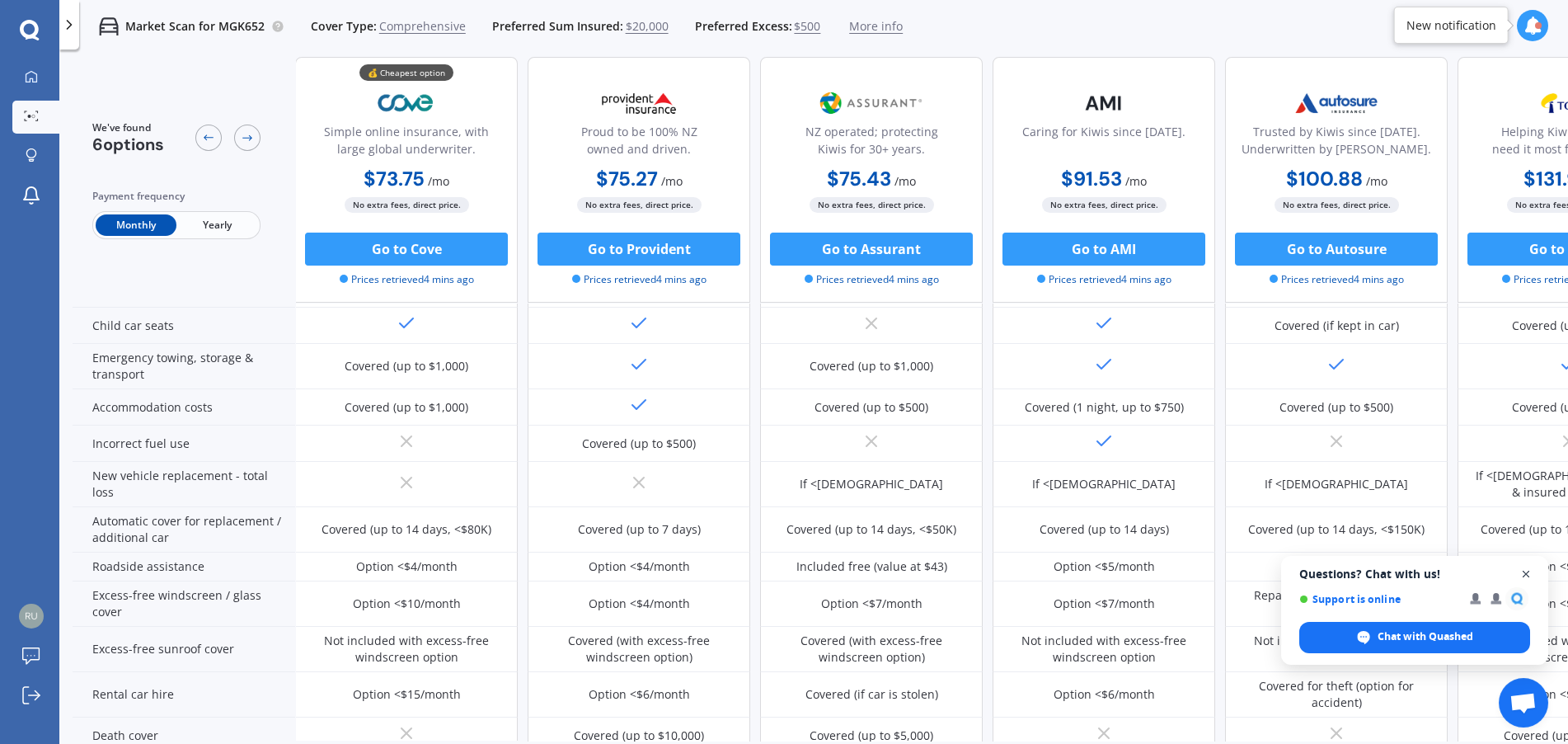
click at [1528, 570] on span "Close chat" at bounding box center [1526, 574] width 21 height 21
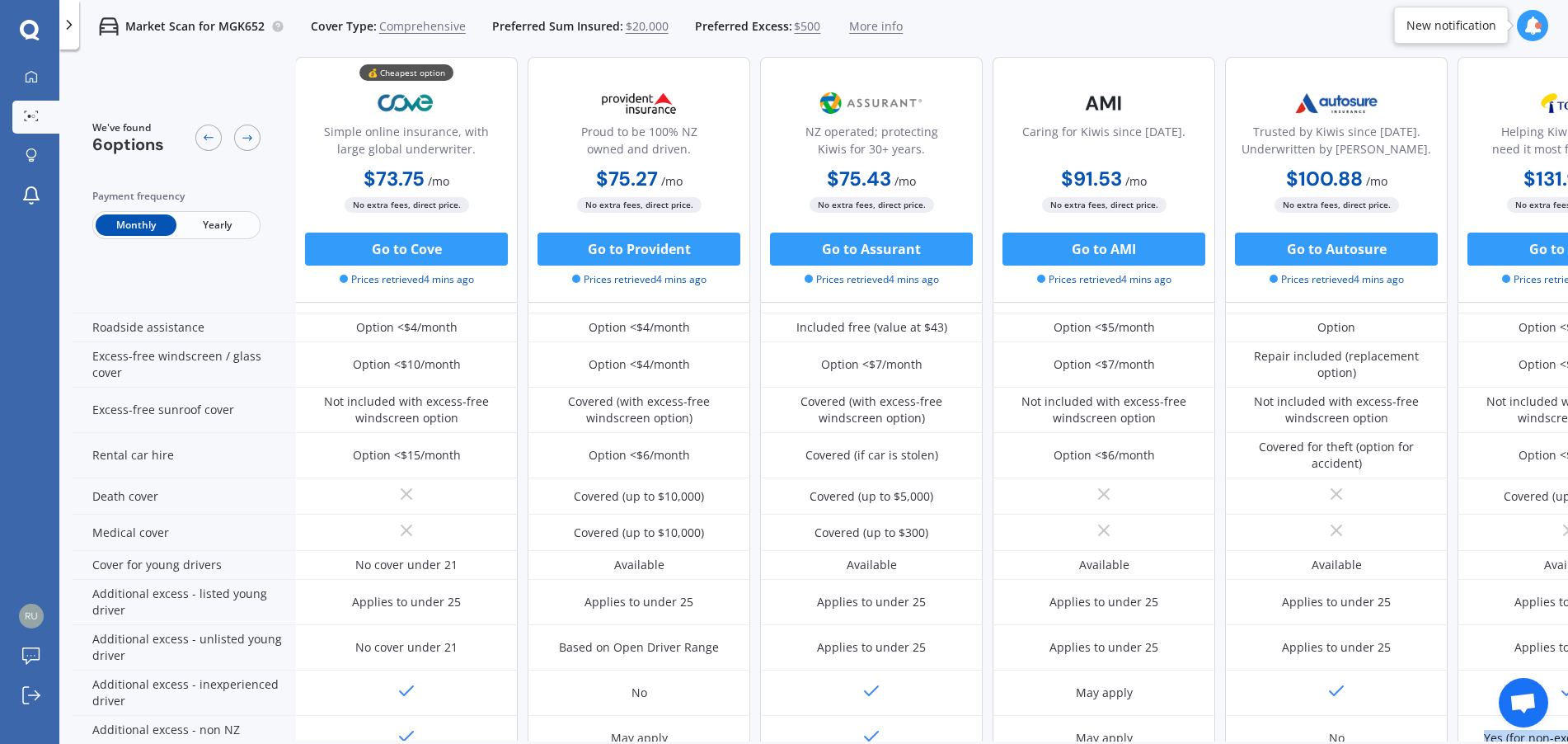
scroll to position [735, 119]
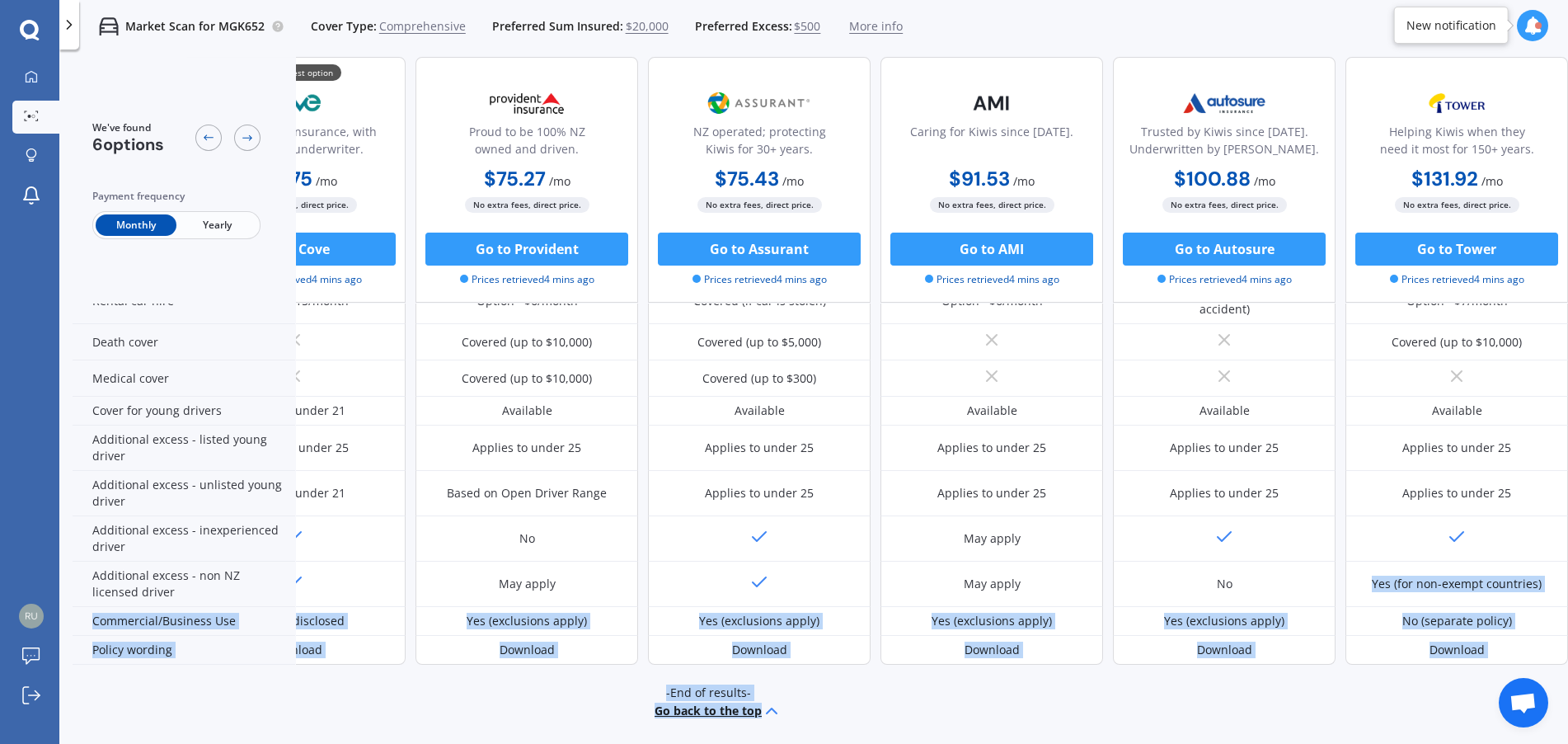
drag, startPoint x: 1414, startPoint y: 729, endPoint x: 1566, endPoint y: 723, distance: 152.1
click at [1566, 723] on div "We've found 6 options Payment frequency Monthly Yearly 💰 Cheapest option Simple…" at bounding box center [820, 398] width 1495 height 683
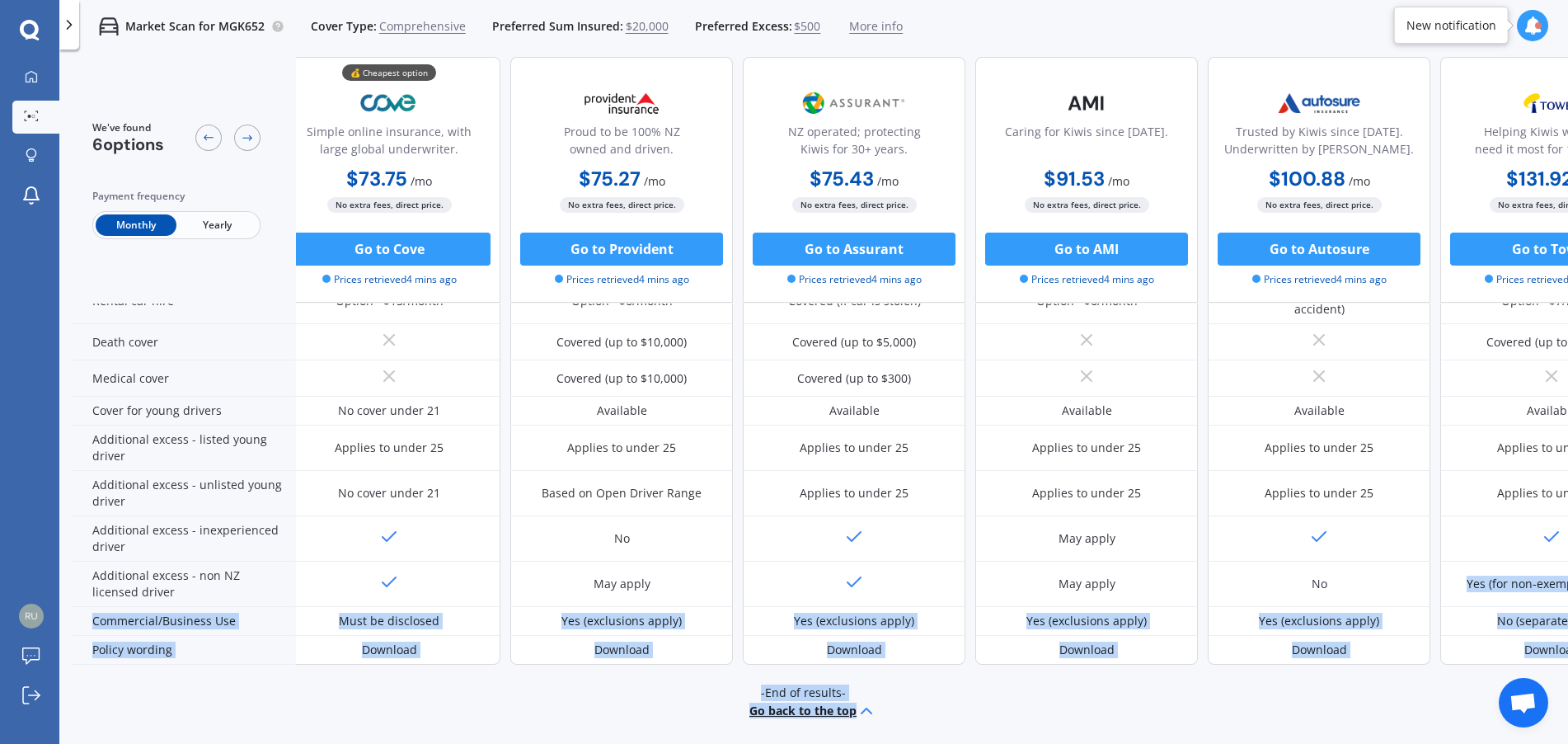
scroll to position [734, 0]
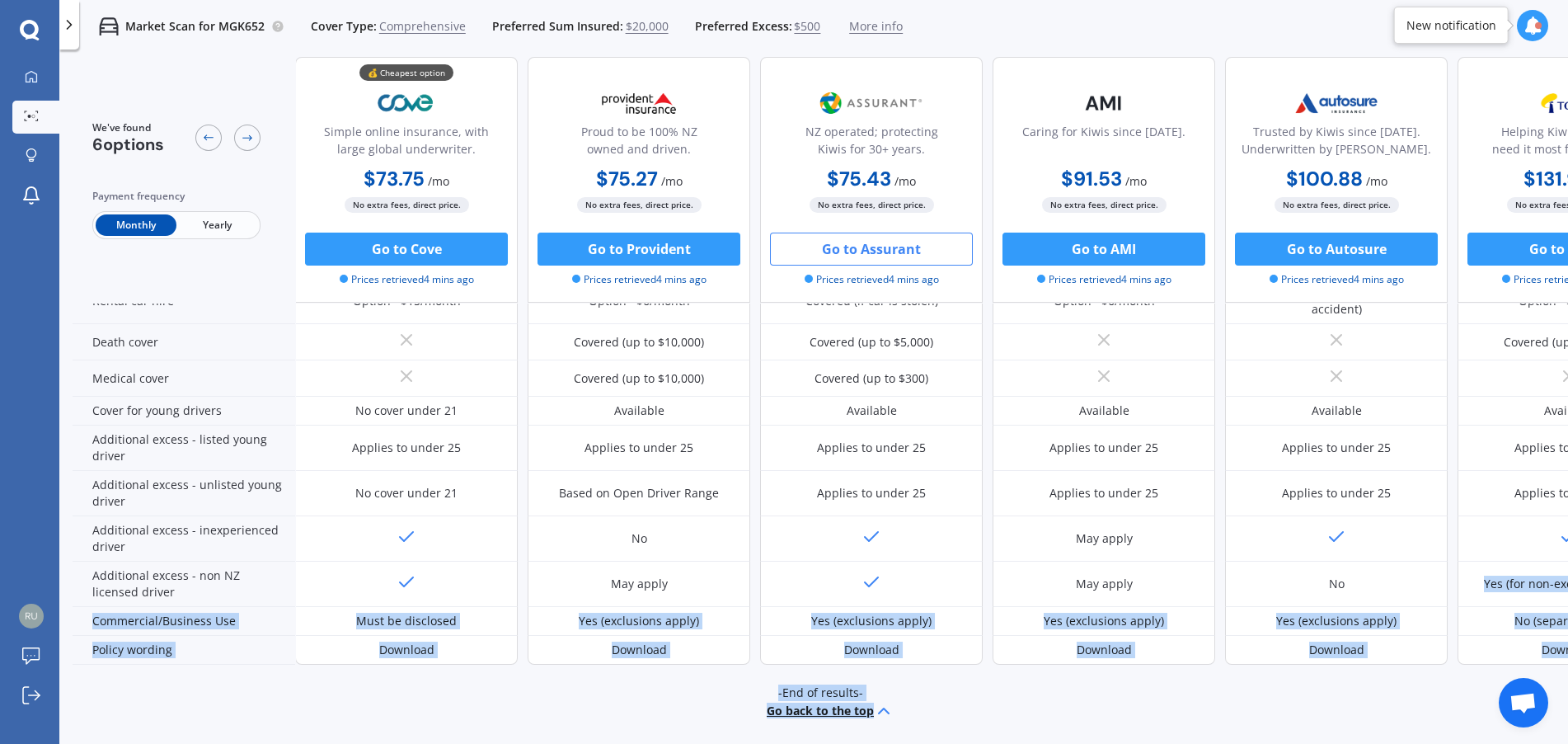
click at [861, 244] on button "Go to Assurant" at bounding box center [872, 248] width 203 height 33
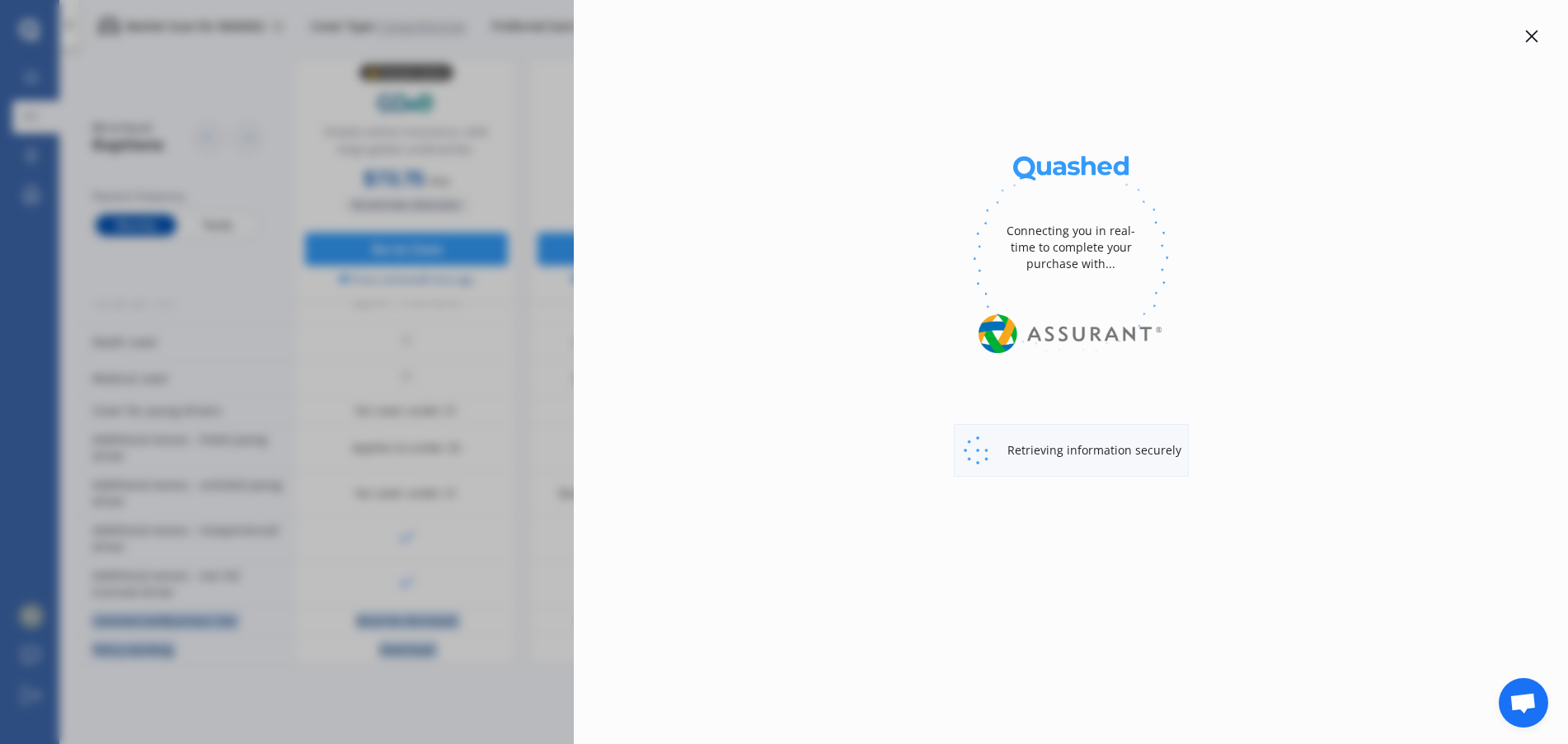
select select "Monthly"
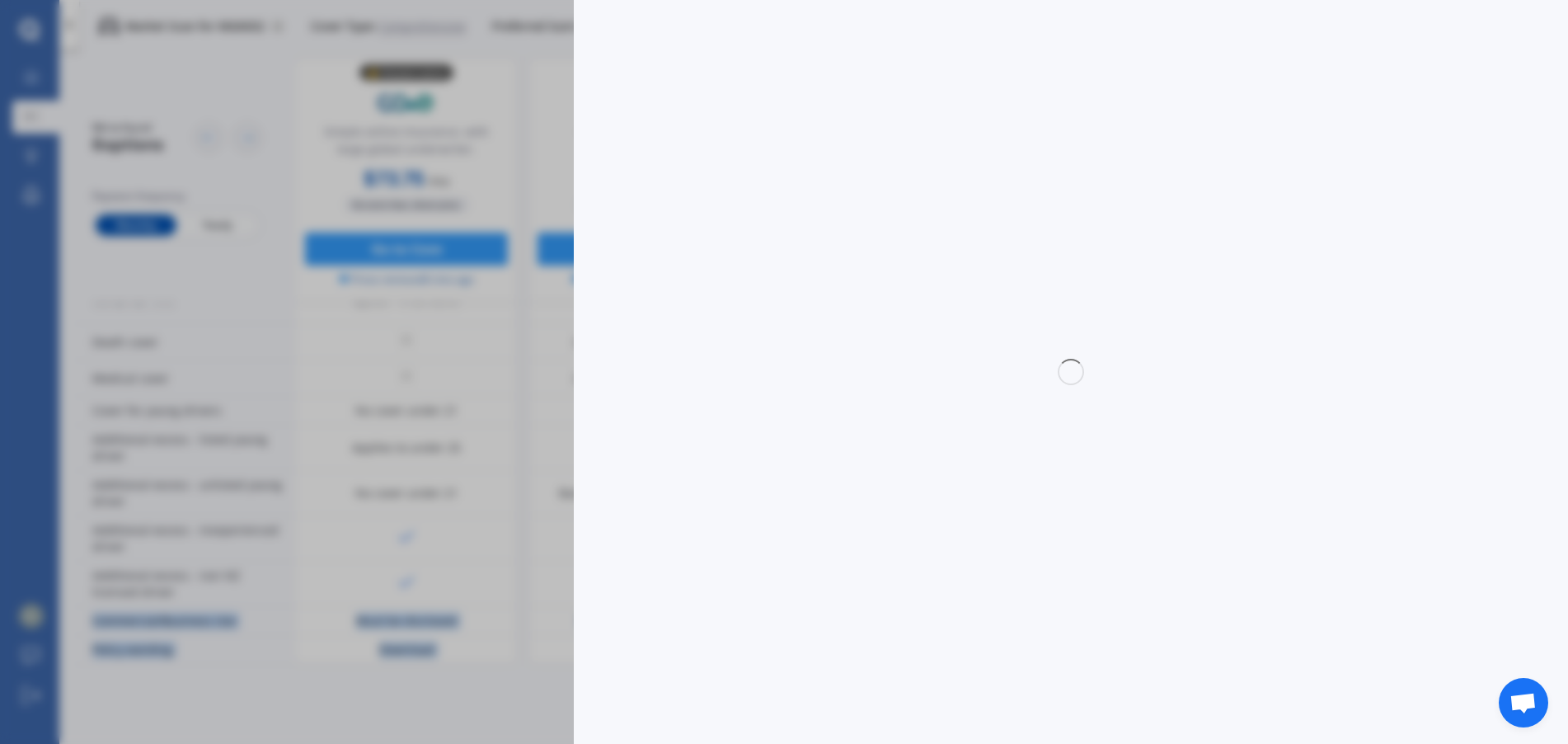
select select "full"
select select "0"
select select "Waikato"
select select "MITSUBISHI"
select select "ASX"
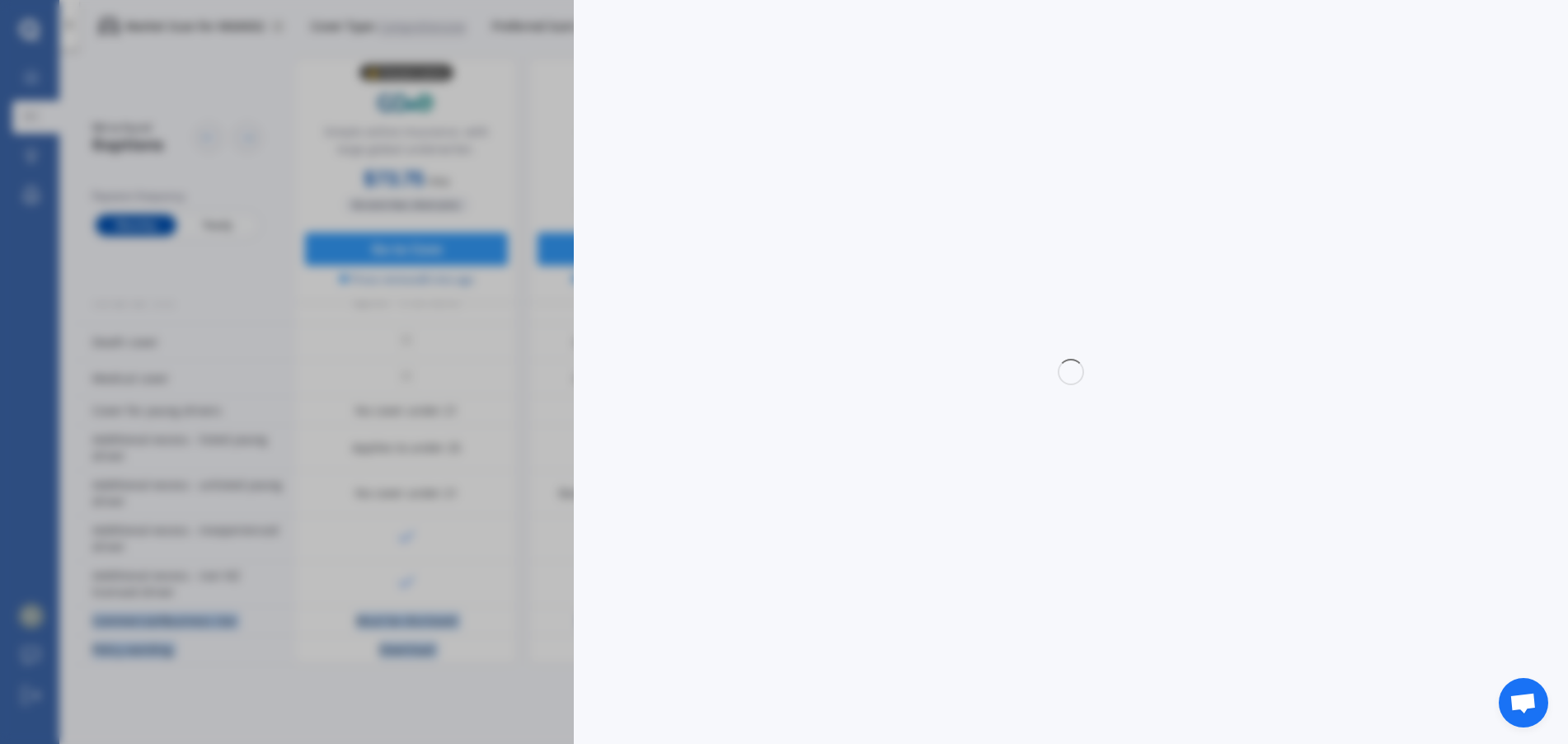
select select "BLK 2.0P/CVT"
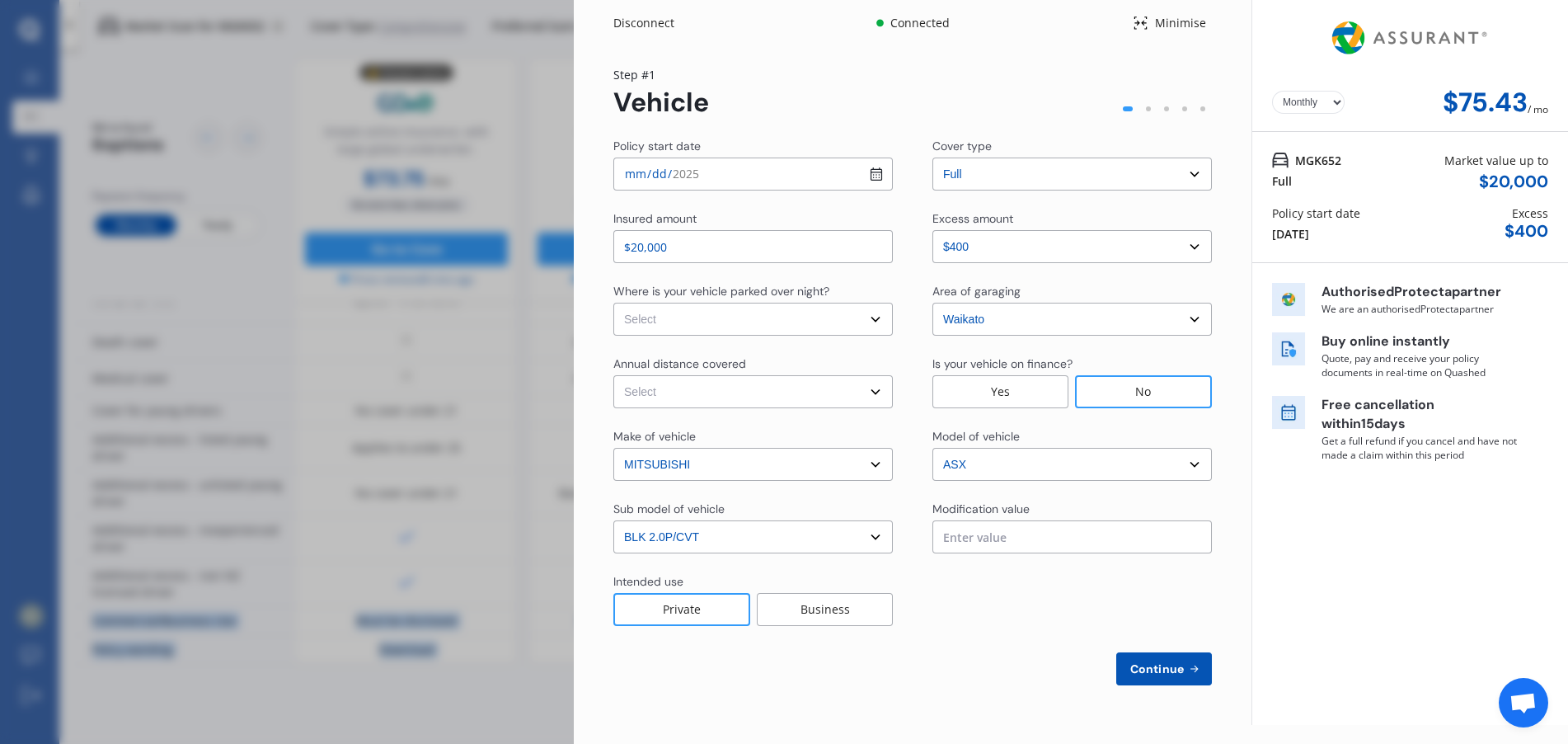
click at [874, 168] on input "[DATE]" at bounding box center [753, 173] width 280 height 33
click at [878, 168] on input "[DATE]" at bounding box center [753, 173] width 280 height 33
type input "[DATE]"
click at [1008, 239] on select "Select excess amount $400 $900 $1,400" at bounding box center [1072, 246] width 280 height 33
click at [987, 241] on select "Select excess amount $400 $900 $1,400" at bounding box center [1072, 246] width 280 height 33
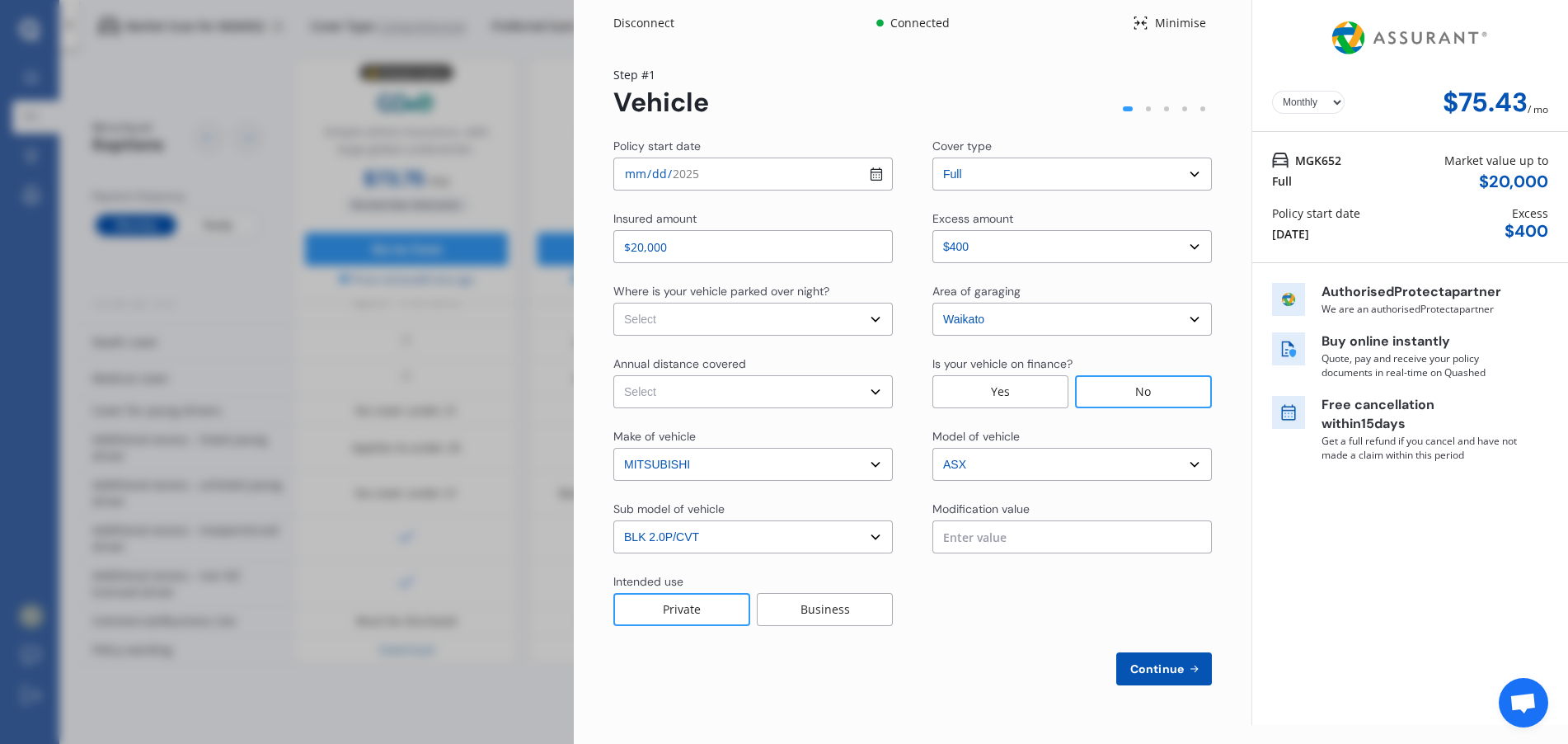
drag, startPoint x: 987, startPoint y: 241, endPoint x: 922, endPoint y: 245, distance: 65.1
click at [922, 245] on div "Insured amount $20,000 Excess amount Select excess amount $400 $900 $1,400" at bounding box center [913, 236] width 598 height 53
click at [979, 249] on select "Select excess amount $400 $900 $1,400" at bounding box center [1072, 246] width 280 height 33
click at [783, 324] on select "Select In a garage On own property On street or road" at bounding box center [753, 319] width 280 height 33
select select "On own property"
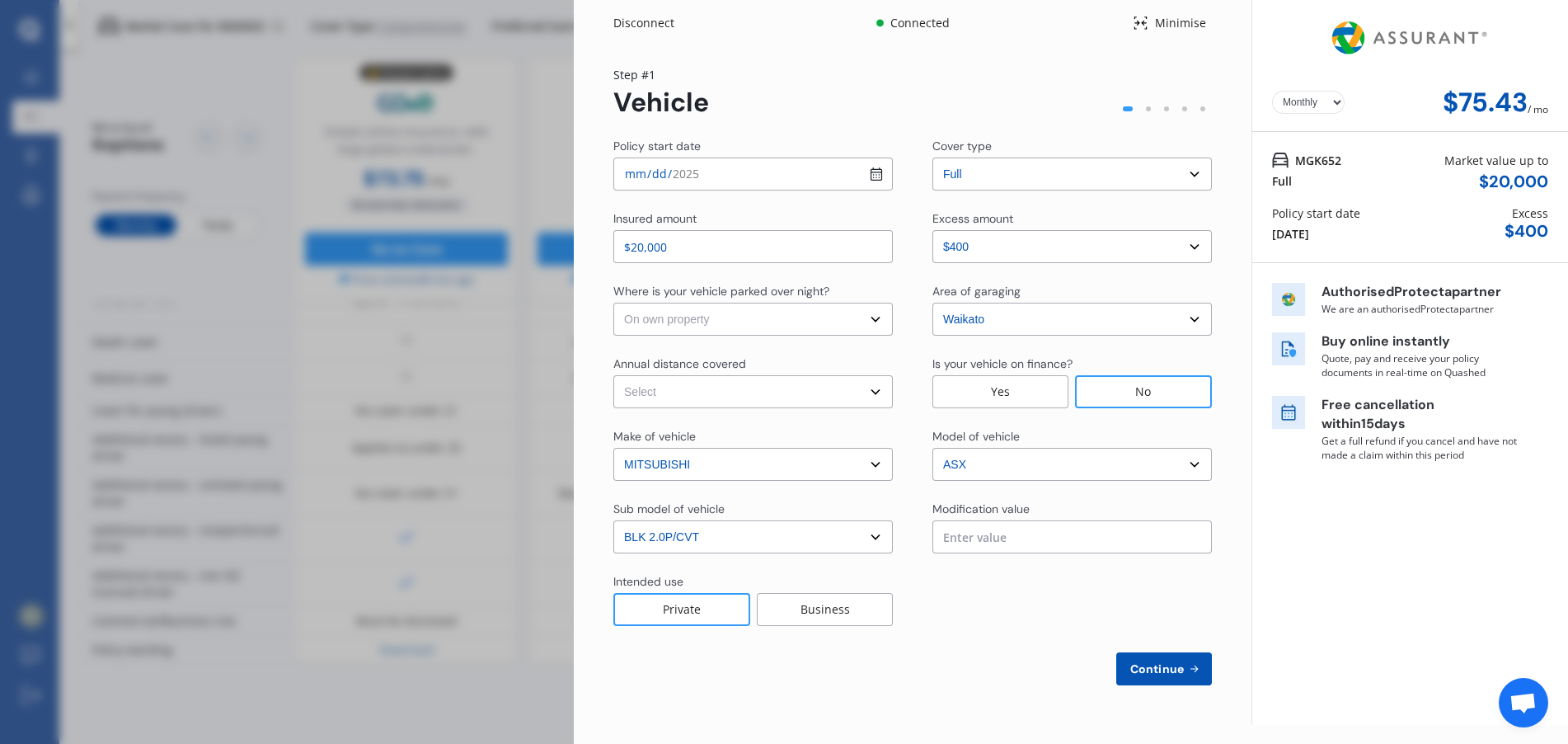
click at [613, 303] on select "Select In a garage On own property On street or road" at bounding box center [753, 319] width 280 height 33
click at [737, 393] on select "Select Low (less than 15,000km per year) Average (15,000-30,000km per year) Hig…" at bounding box center [753, 391] width 280 height 33
select select "30000"
click at [613, 375] on select "Select Low (less than 15,000km per year) Average (15,000-30,000km per year) Hig…" at bounding box center [753, 391] width 280 height 33
click at [987, 606] on div at bounding box center [1072, 599] width 280 height 53
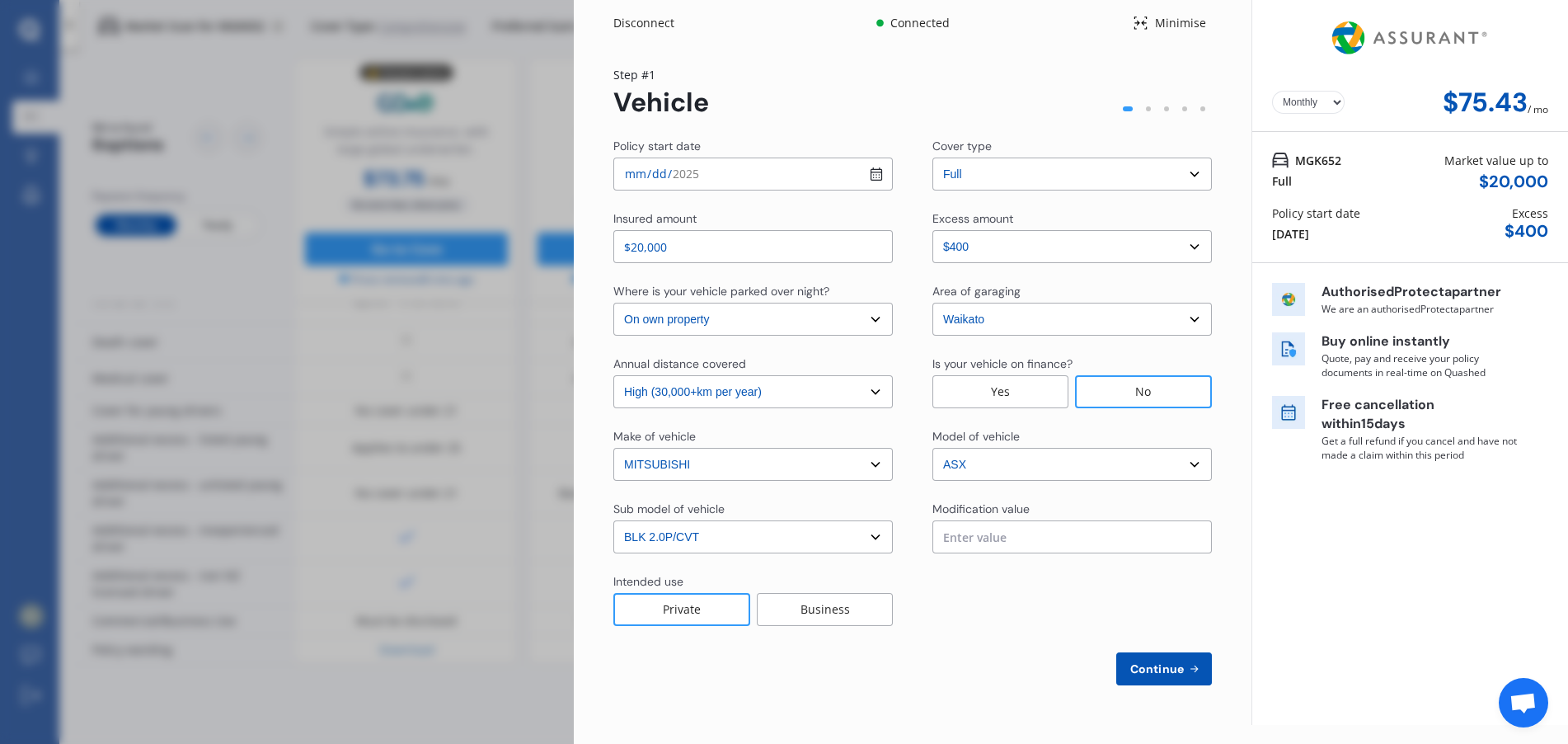
click at [1159, 662] on span "Continue" at bounding box center [1157, 668] width 61 height 13
select select "Miss"
select select "28"
select select "05"
select select "1980"
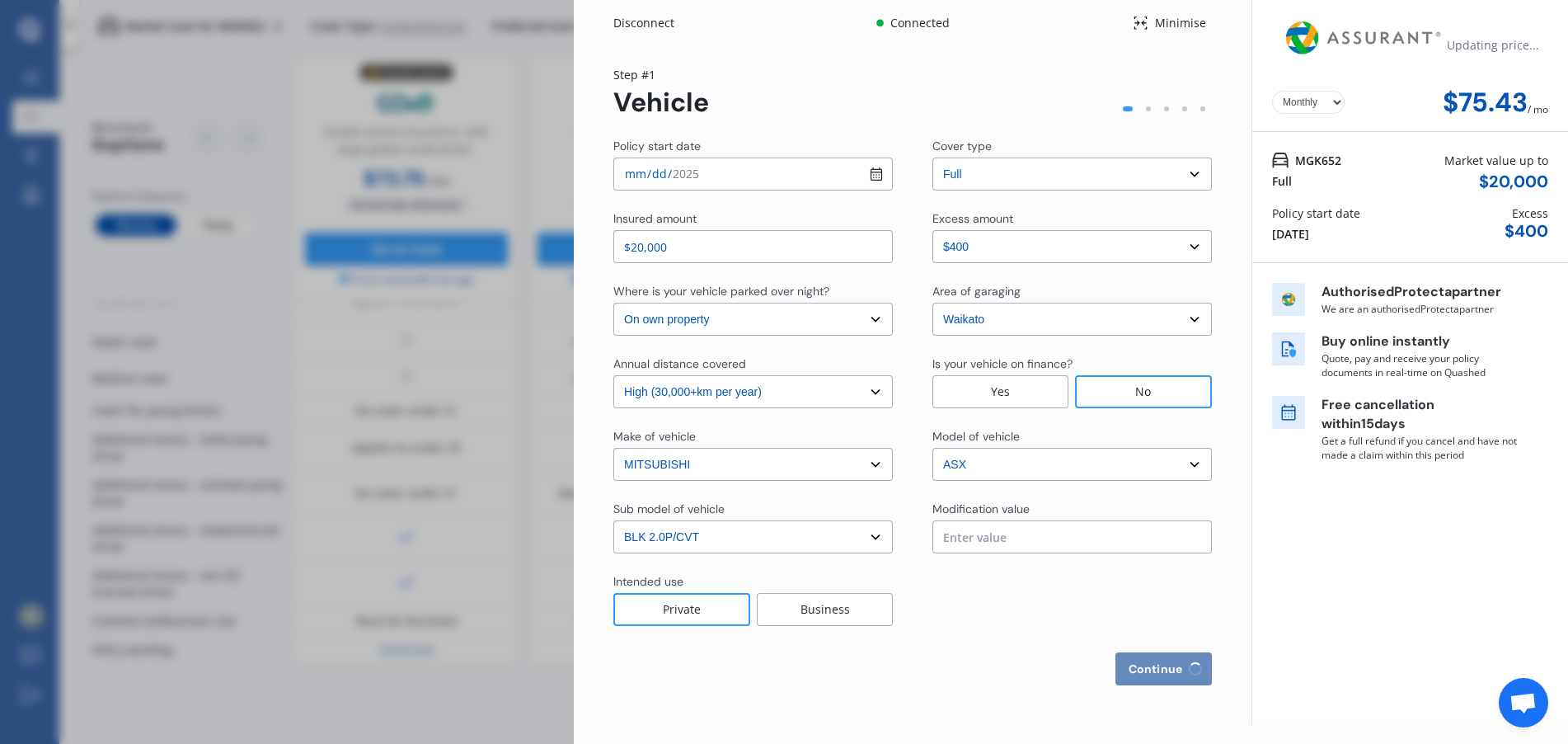
select select "full"
select select "more than 4 years"
select select "[GEOGRAPHIC_DATA]"
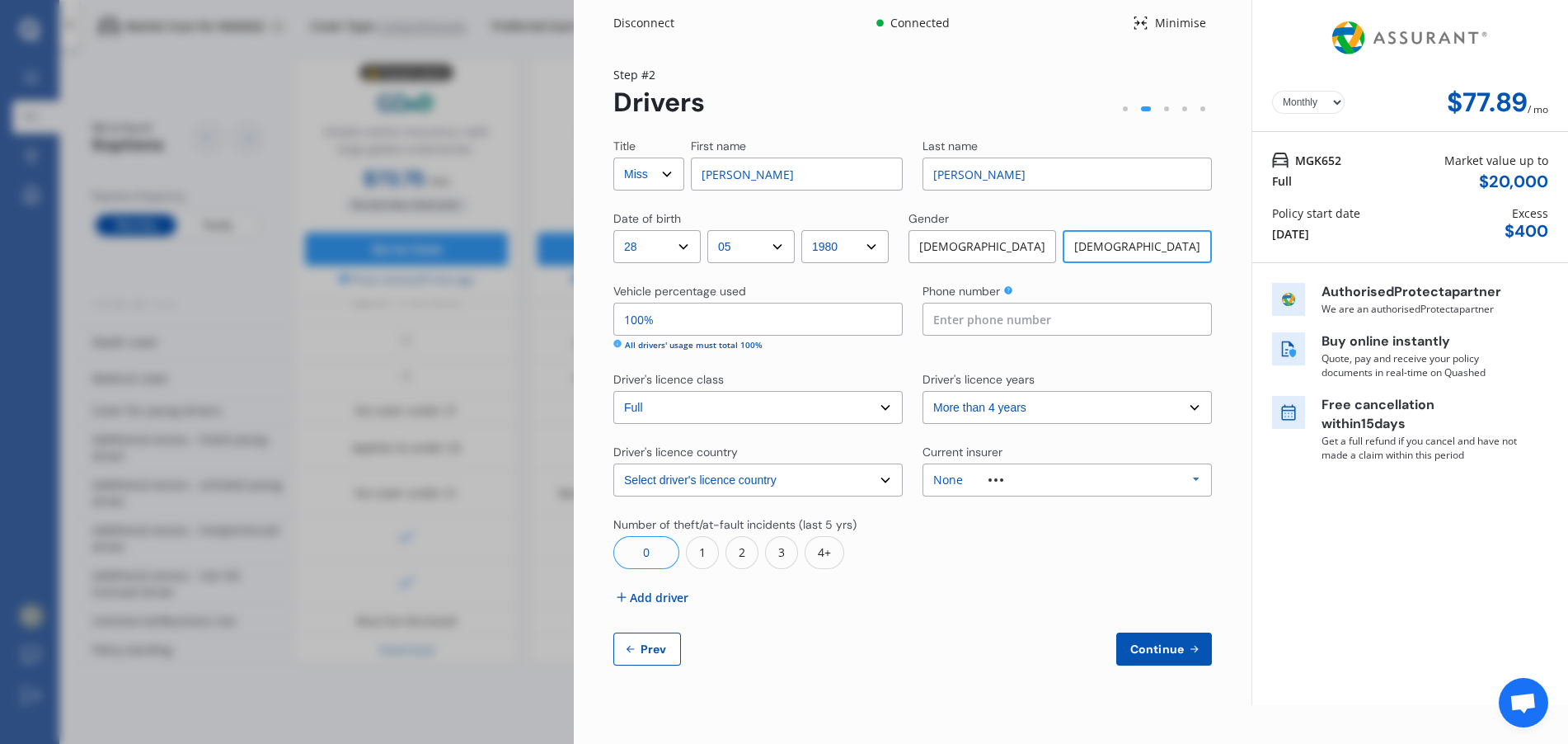
click at [1014, 472] on div "None Allianz AAI AMI IAG - NZI/State Lumley Vero Unknown Other Insurer None Pro…" at bounding box center [1066, 479] width 289 height 33
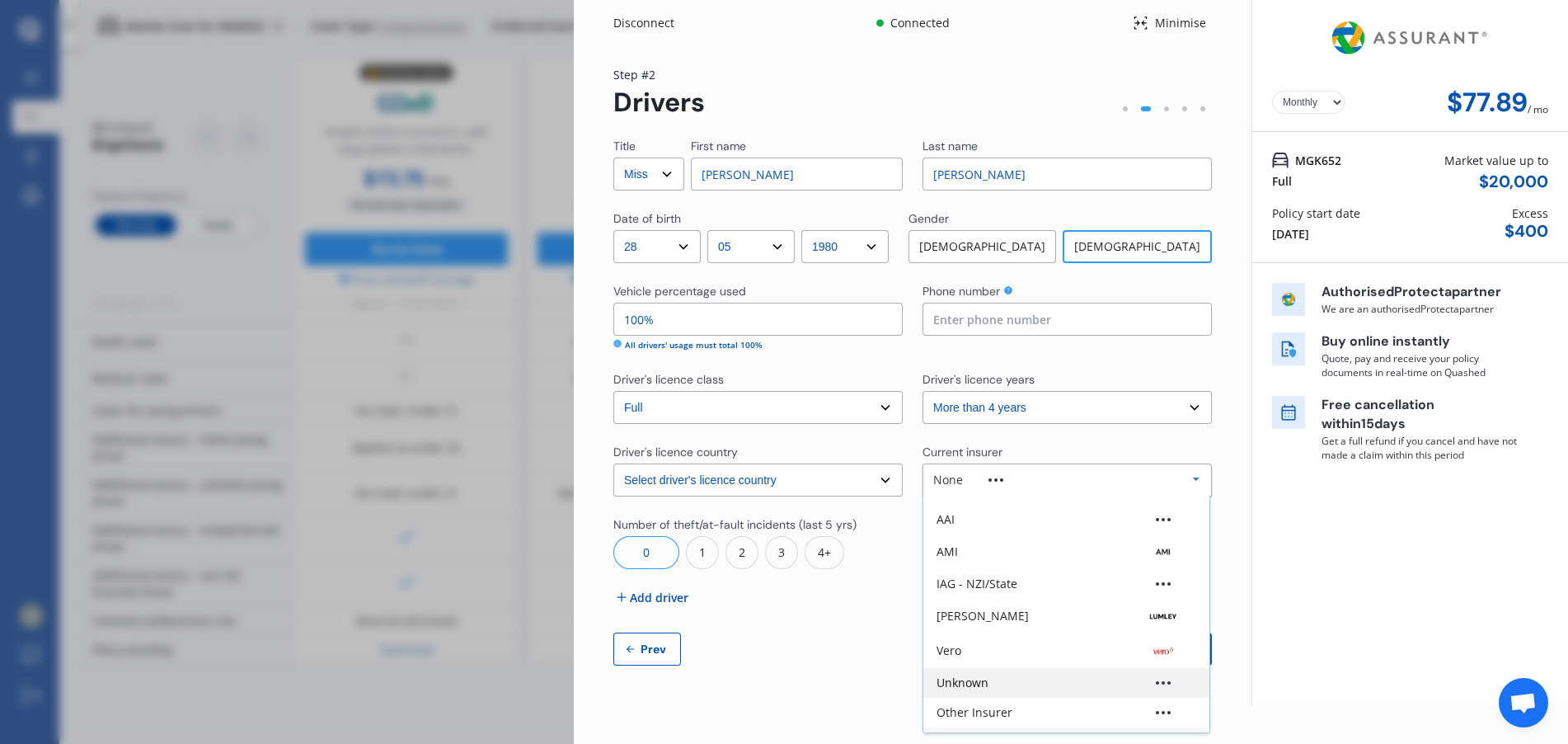
scroll to position [0, 0]
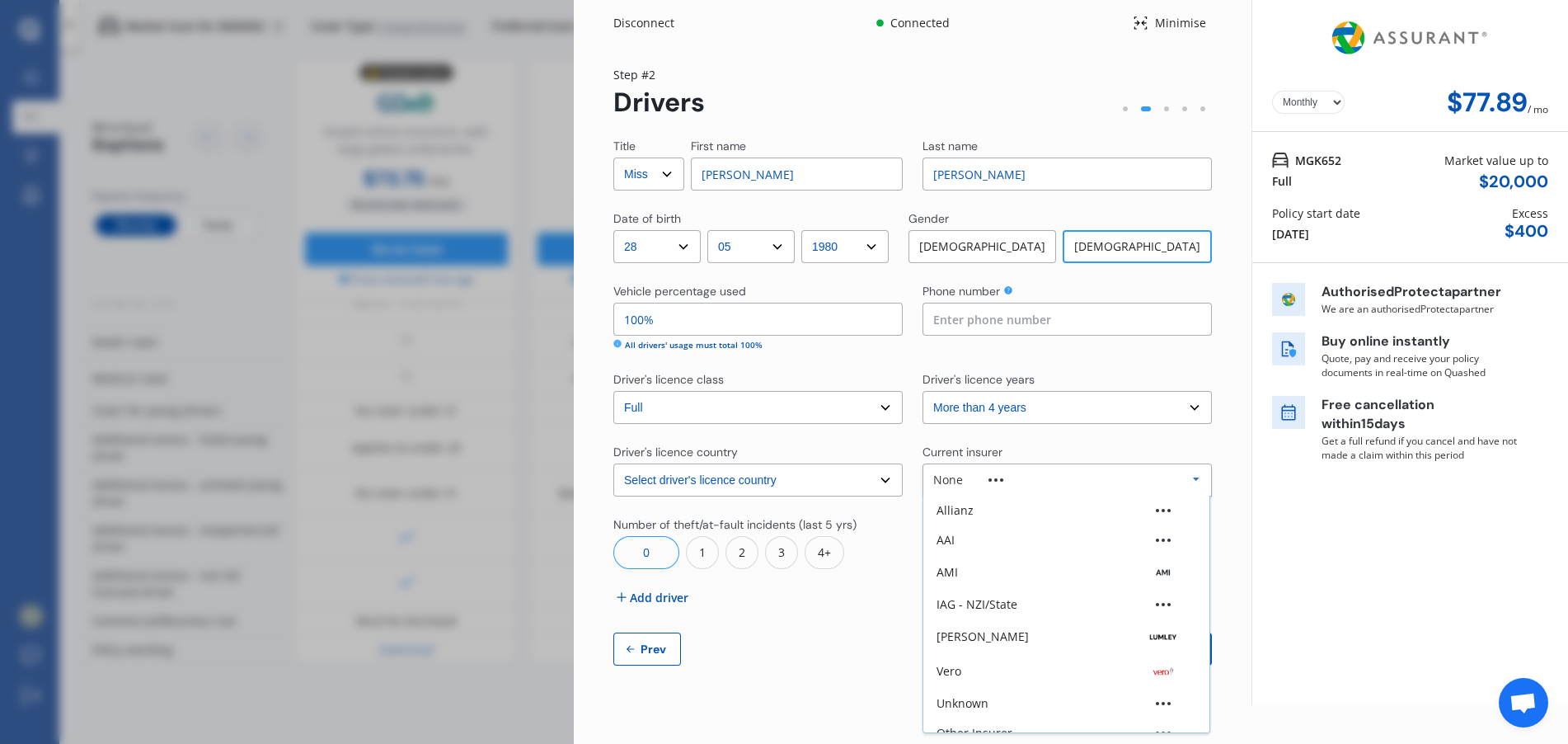
click at [1024, 474] on div "None" at bounding box center [981, 479] width 96 height 11
click at [901, 648] on div "Continue Prev" at bounding box center [913, 648] width 598 height 33
click at [1187, 648] on icon at bounding box center [1193, 649] width 14 height 13
click at [660, 599] on span "Add driver" at bounding box center [659, 597] width 59 height 18
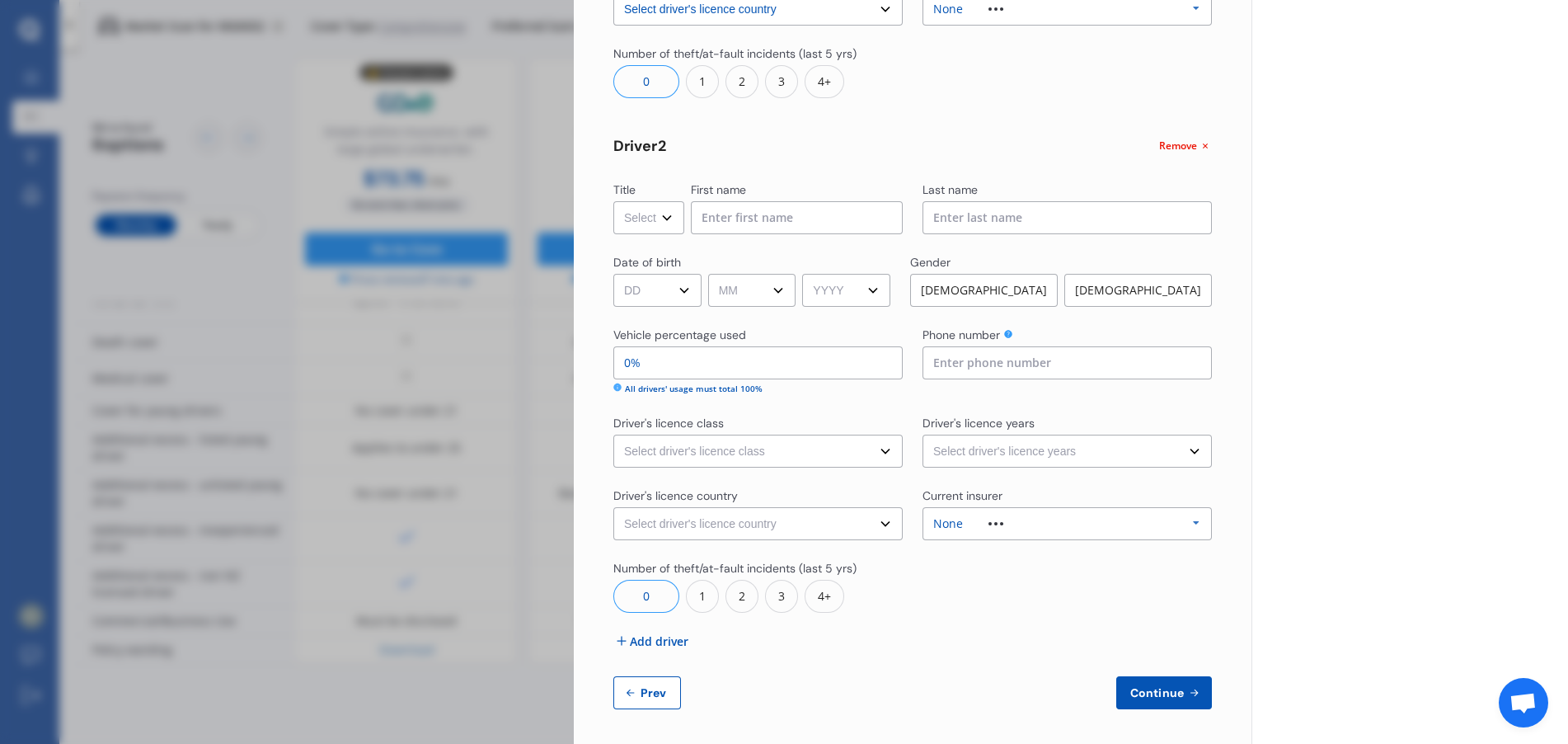
scroll to position [475, 0]
click at [842, 451] on select "Select driver's licence class None Learner Restricted Full" at bounding box center [758, 447] width 289 height 33
select select "learner"
click at [613, 431] on select "Select driver's licence class None Learner Restricted Full" at bounding box center [758, 447] width 289 height 33
click at [1075, 451] on select "Select driver's licence years Less than 1 year 1-2 years 2-4 years More than 4 …" at bounding box center [1066, 447] width 289 height 33
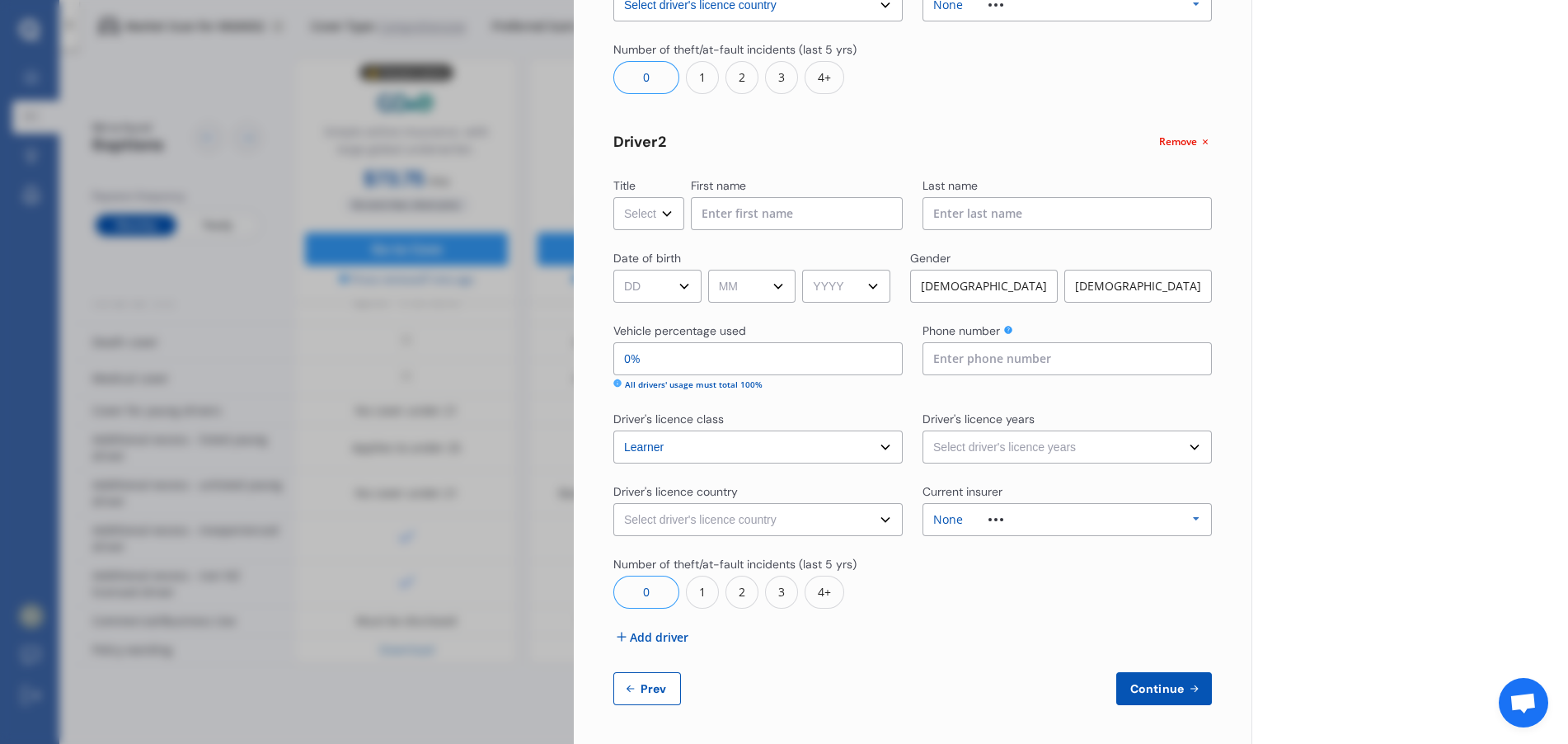
select select "less than 1 year"
click at [922, 431] on select "Select driver's licence years Less than 1 year 1-2 years 2-4 years More than 4 …" at bounding box center [1066, 447] width 289 height 33
click at [962, 523] on div "None" at bounding box center [981, 519] width 96 height 11
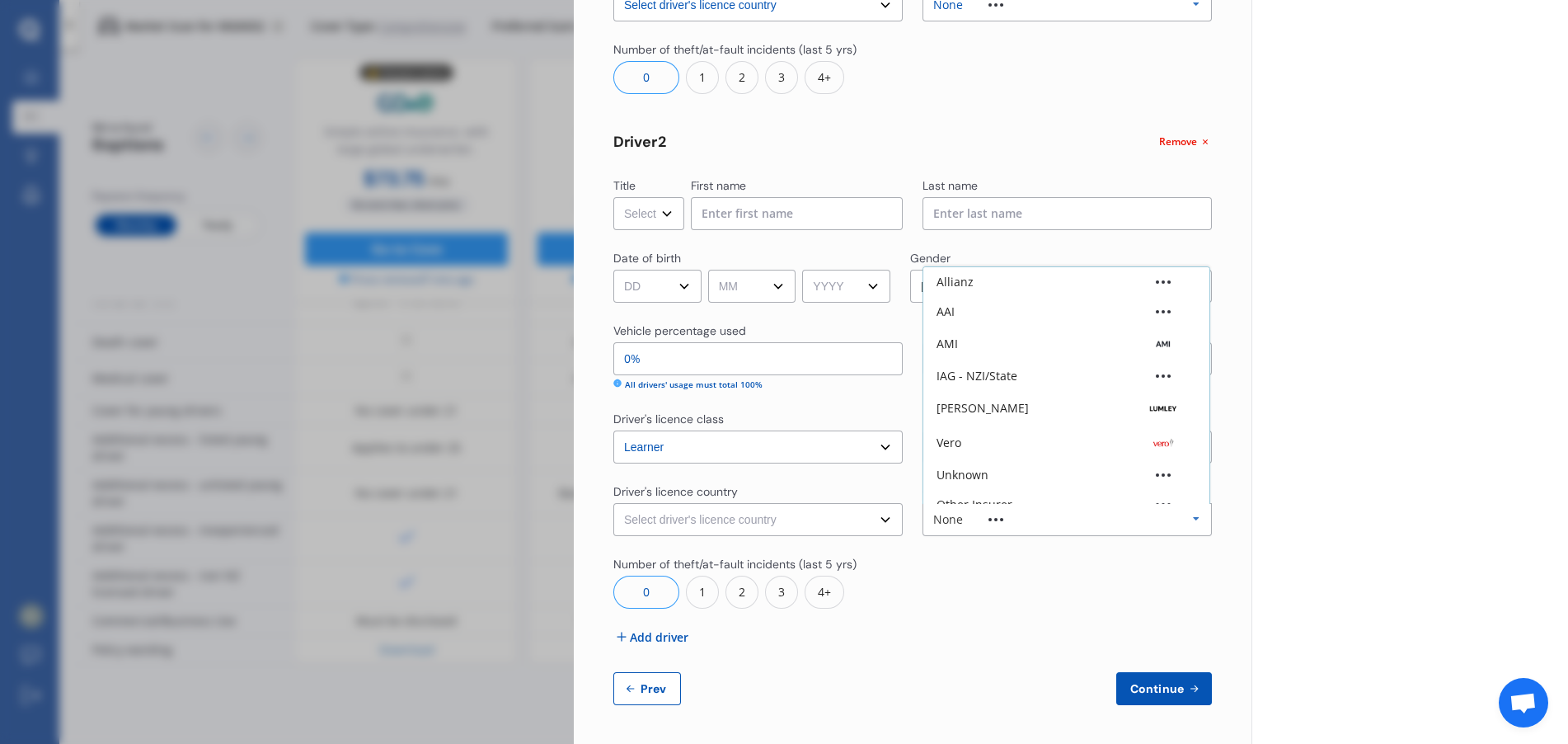
scroll to position [46, 0]
click at [962, 603] on div at bounding box center [1066, 582] width 289 height 53
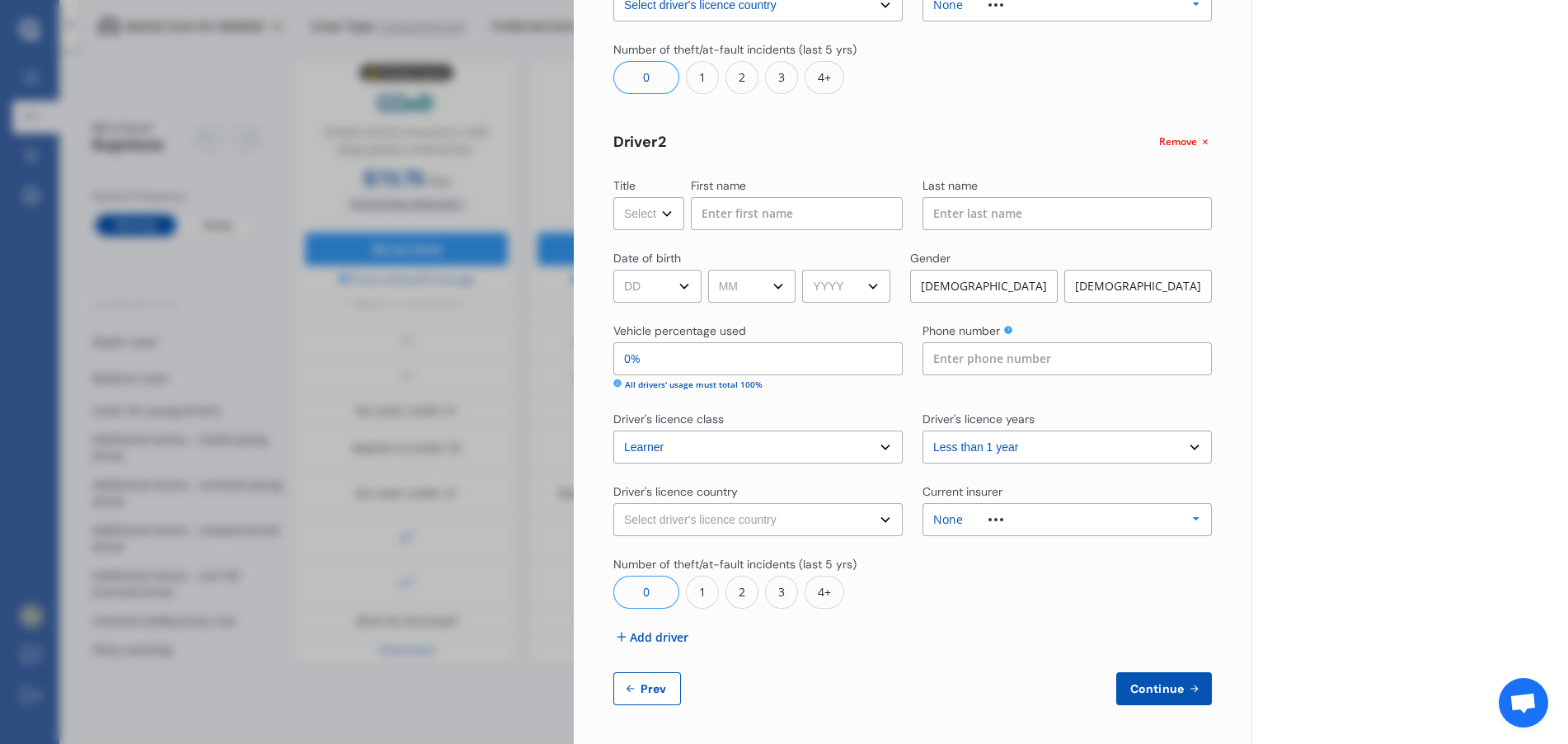
click at [796, 520] on select "Select driver's licence country [GEOGRAPHIC_DATA] [GEOGRAPHIC_DATA] [GEOGRAPHIC…" at bounding box center [758, 518] width 289 height 33
select select "[GEOGRAPHIC_DATA]"
click at [613, 503] on select "Select driver's licence country [GEOGRAPHIC_DATA] [GEOGRAPHIC_DATA] [GEOGRAPHIC…" at bounding box center [758, 518] width 289 height 33
click at [875, 689] on div "Continue Prev" at bounding box center [913, 688] width 598 height 33
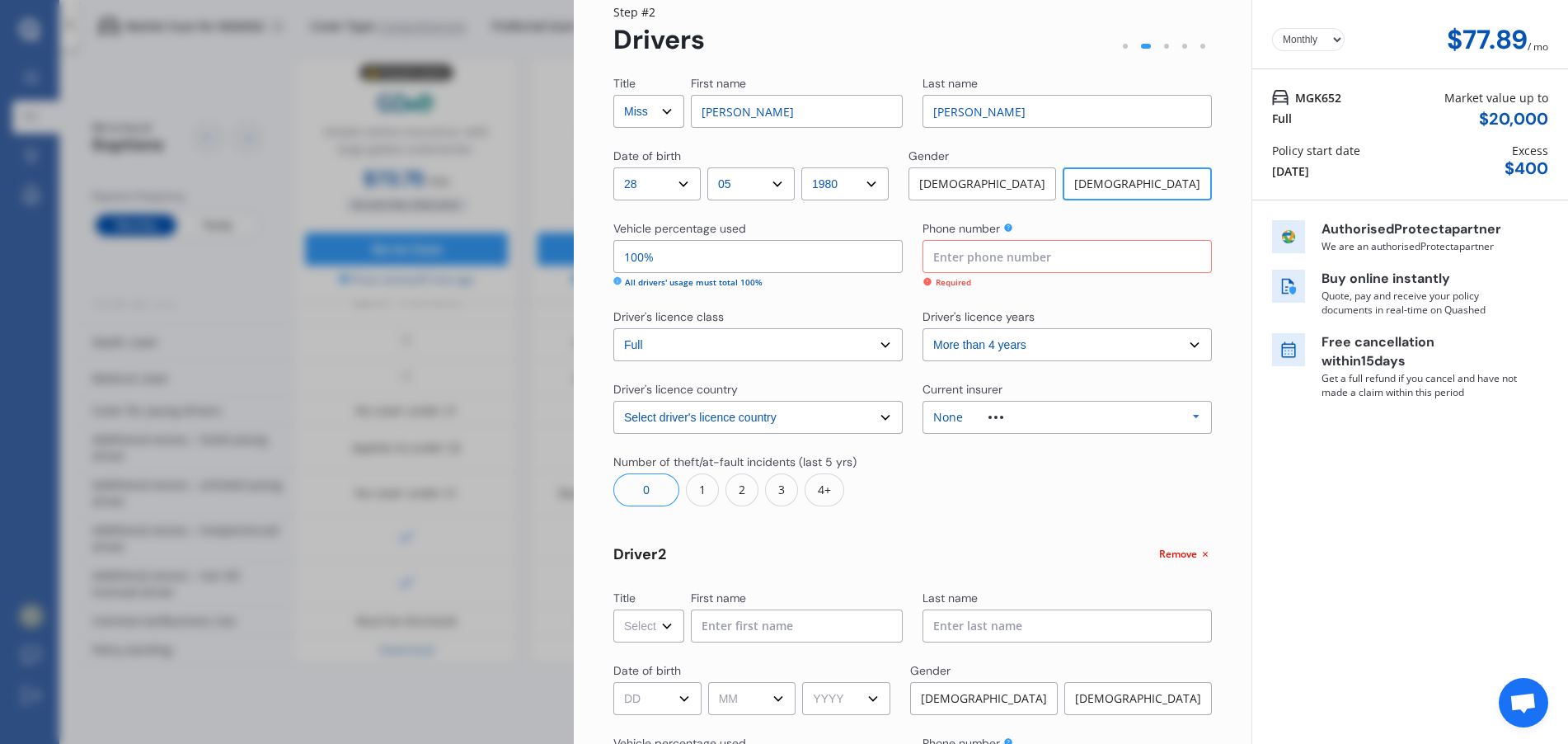
scroll to position [0, 0]
